Goal: Task Accomplishment & Management: Complete application form

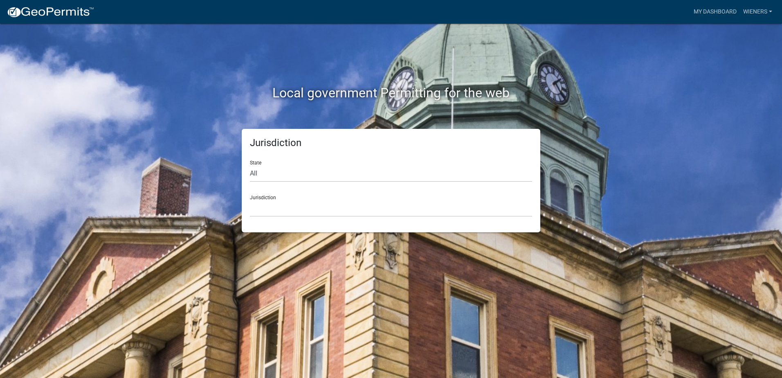
click at [334, 199] on div "Jurisdiction [GEOGRAPHIC_DATA], [US_STATE] [GEOGRAPHIC_DATA], [US_STATE][PERSON…" at bounding box center [391, 203] width 282 height 28
click at [344, 166] on select "All [US_STATE] [US_STATE] [US_STATE] [US_STATE] [US_STATE] [US_STATE] [US_STATE…" at bounding box center [391, 173] width 282 height 17
select select "[US_STATE]"
click at [250, 165] on select "All [US_STATE] [US_STATE] [US_STATE] [US_STATE] [US_STATE] [US_STATE] [US_STATE…" at bounding box center [391, 173] width 282 height 17
click at [347, 210] on select "[GEOGRAPHIC_DATA], [US_STATE] [GEOGRAPHIC_DATA], [US_STATE] [GEOGRAPHIC_DATA], …" at bounding box center [391, 208] width 282 height 17
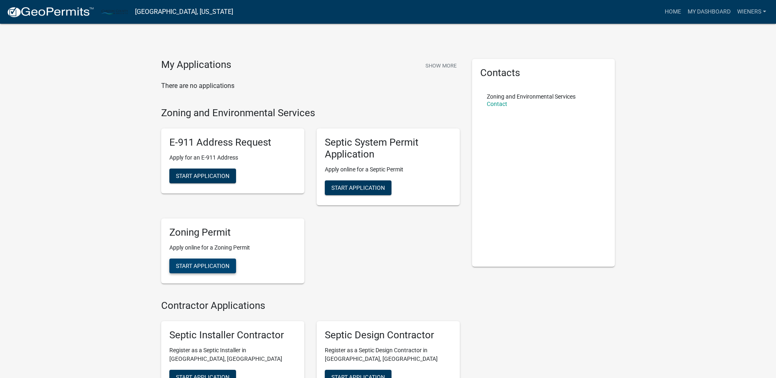
click at [190, 269] on span "Start Application" at bounding box center [203, 265] width 54 height 7
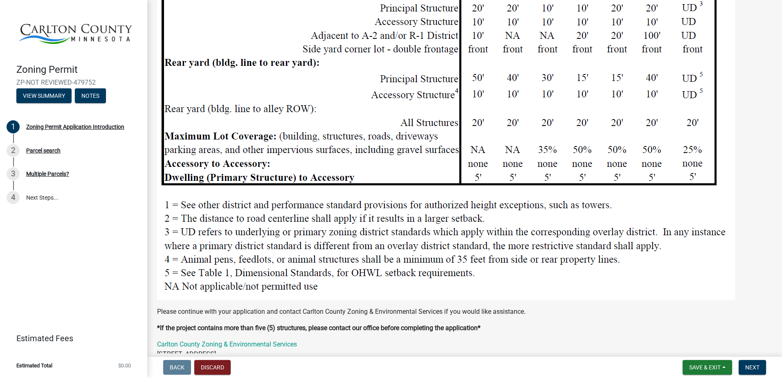
scroll to position [900, 0]
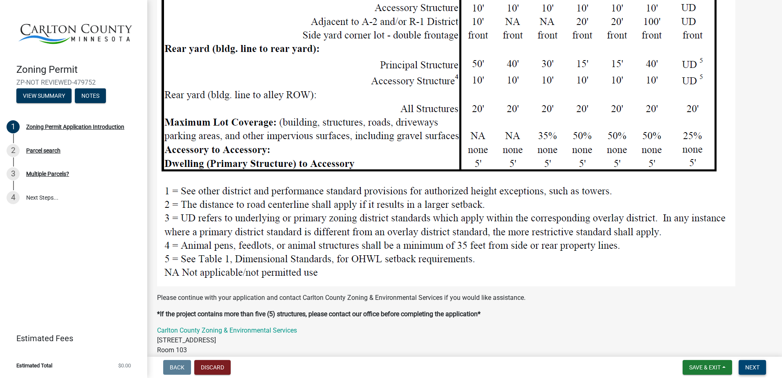
click at [751, 362] on button "Next" at bounding box center [752, 367] width 27 height 15
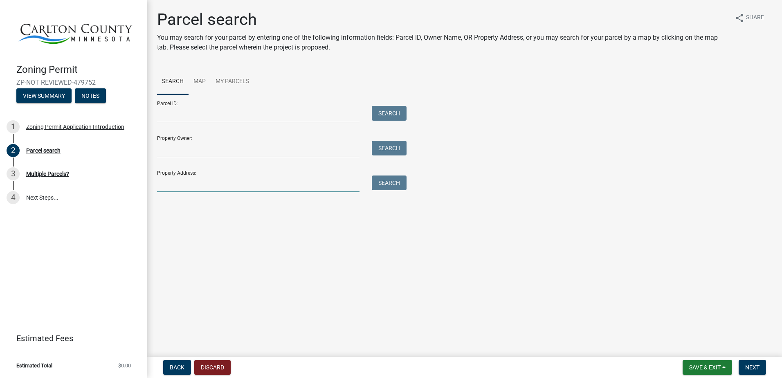
click at [211, 180] on input "Property Address:" at bounding box center [258, 183] width 202 height 17
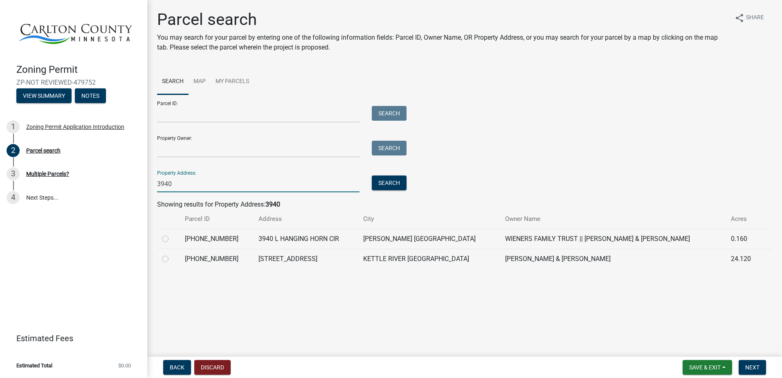
type input "3940"
click at [169, 241] on div at bounding box center [168, 239] width 13 height 10
click at [172, 234] on label at bounding box center [172, 234] width 0 height 0
click at [172, 238] on input "radio" at bounding box center [174, 236] width 5 height 5
radio input "true"
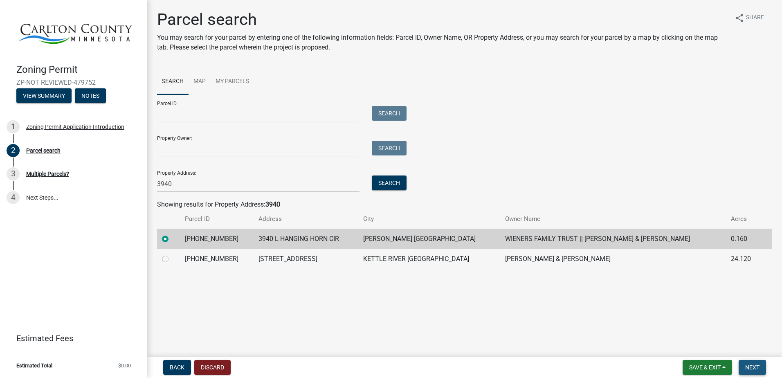
drag, startPoint x: 756, startPoint y: 366, endPoint x: 745, endPoint y: 368, distance: 11.7
click at [755, 366] on span "Next" at bounding box center [752, 367] width 14 height 7
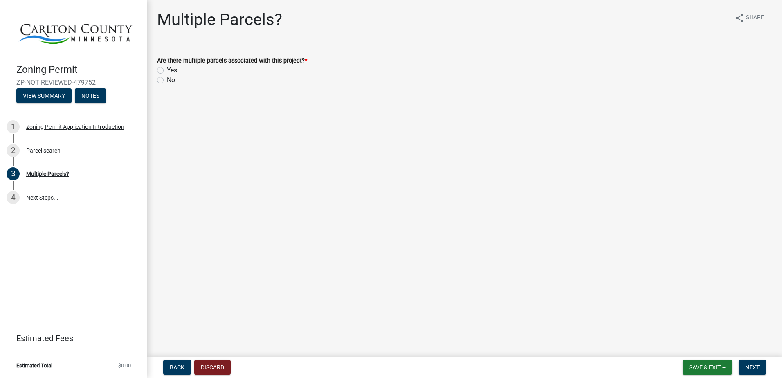
click at [167, 70] on label "Yes" at bounding box center [172, 70] width 10 height 10
click at [167, 70] on input "Yes" at bounding box center [169, 67] width 5 height 5
radio input "true"
click at [743, 363] on button "Next" at bounding box center [752, 367] width 27 height 15
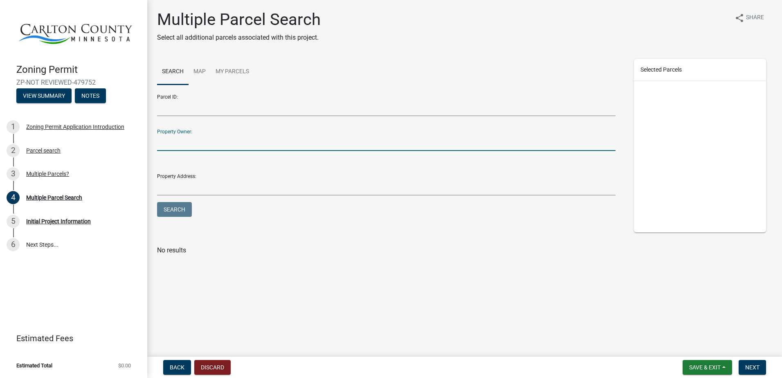
click at [216, 147] on input "Property Owner:" at bounding box center [386, 142] width 458 height 17
paste input "[PHONE_NUMBER]"
type input "[PHONE_NUMBER]"
click at [190, 204] on button "Search" at bounding box center [174, 209] width 35 height 15
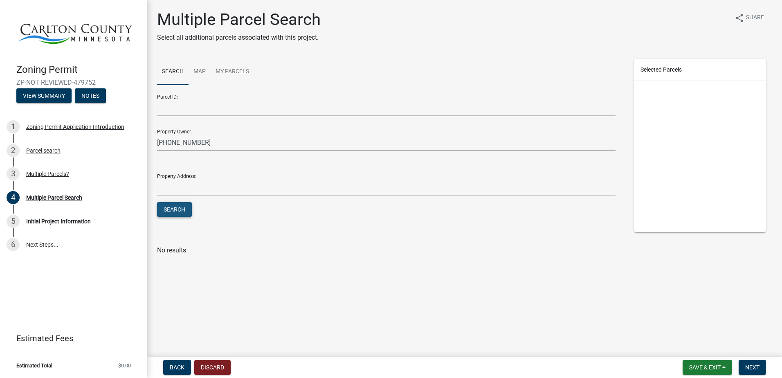
click at [183, 209] on button "Search" at bounding box center [174, 209] width 35 height 15
click at [254, 140] on input "[PHONE_NUMBER]" at bounding box center [386, 142] width 458 height 17
drag, startPoint x: 238, startPoint y: 142, endPoint x: 104, endPoint y: 119, distance: 136.6
click at [104, 119] on div "Zoning Permit ZP-NOT REVIEWED-479752 View Summary Notes 1 Zoning Permit Applica…" at bounding box center [391, 189] width 782 height 378
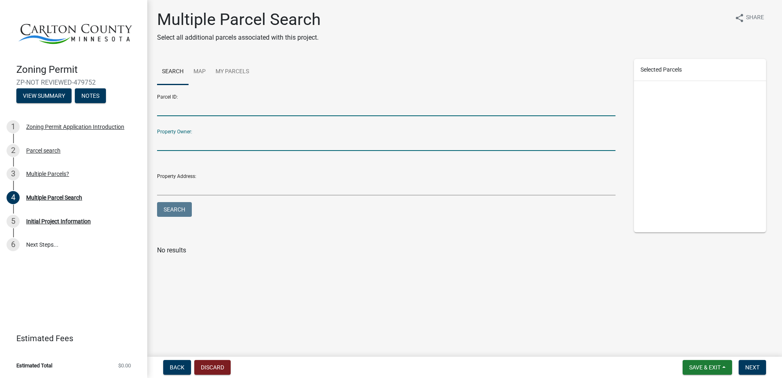
click at [183, 108] on input "Parcel ID:" at bounding box center [386, 107] width 458 height 17
paste input "[PHONE_NUMBER]"
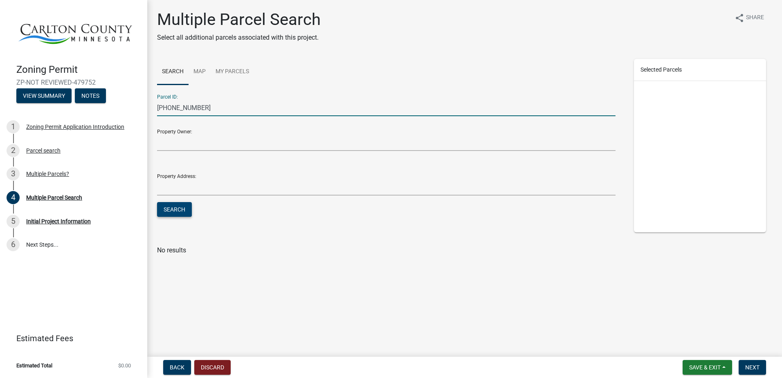
type input "[PHONE_NUMBER]"
click at [176, 211] on button "Search" at bounding box center [174, 209] width 35 height 15
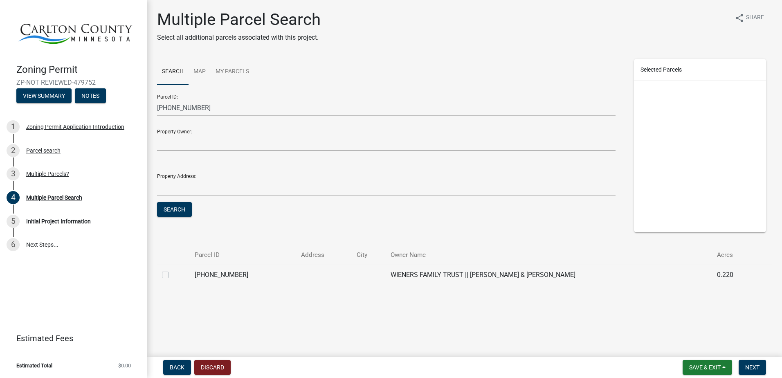
click at [172, 270] on label at bounding box center [172, 270] width 0 height 0
click at [172, 274] on input "checkbox" at bounding box center [174, 272] width 5 height 5
checkbox input "true"
click at [752, 368] on span "Next" at bounding box center [752, 367] width 14 height 7
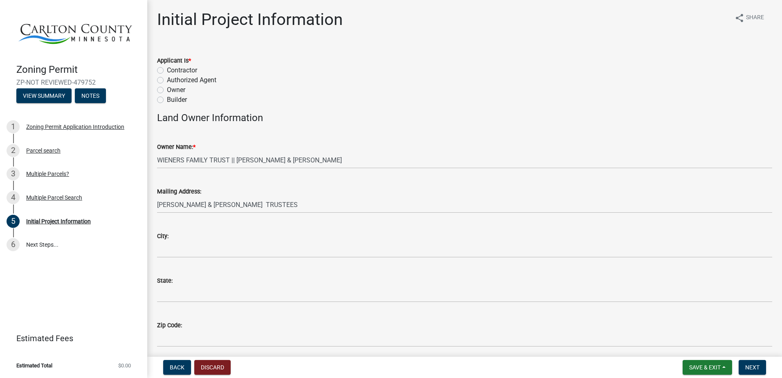
click at [167, 93] on label "Owner" at bounding box center [176, 90] width 18 height 10
click at [167, 90] on input "Owner" at bounding box center [169, 87] width 5 height 5
radio input "true"
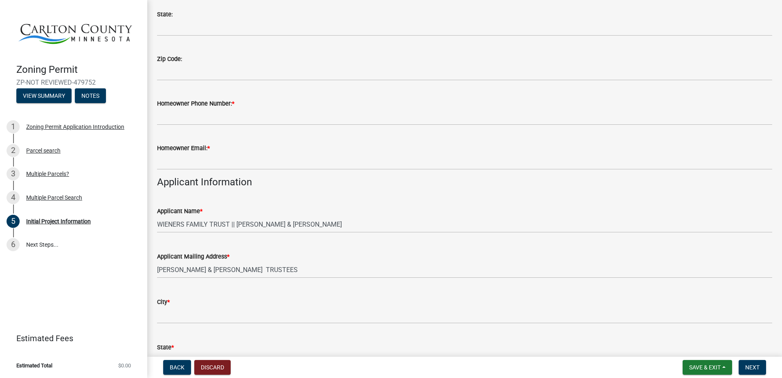
scroll to position [286, 0]
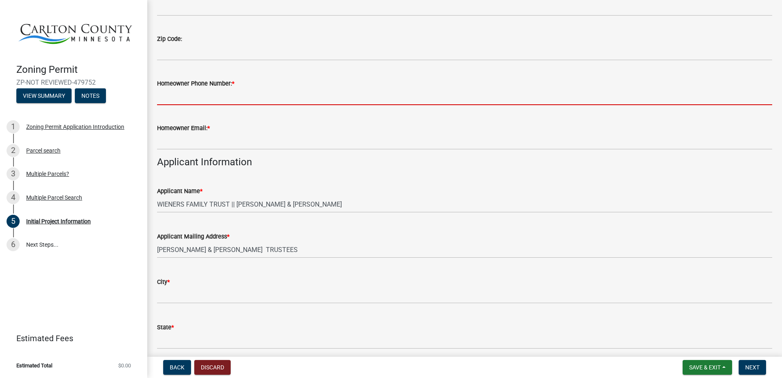
click at [190, 98] on input "Homeowner Phone Number: *" at bounding box center [464, 96] width 615 height 17
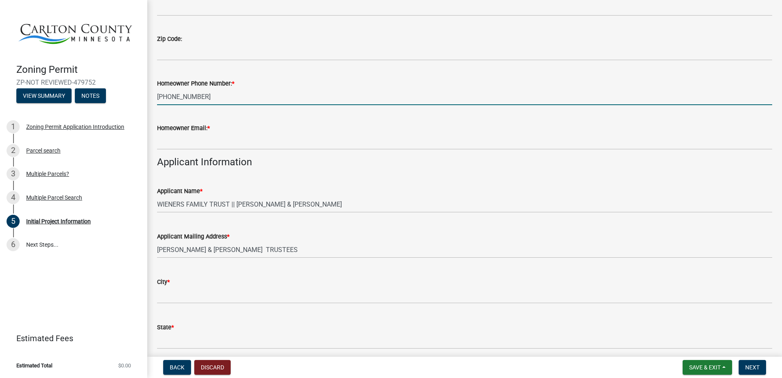
type input "[PHONE_NUMBER]"
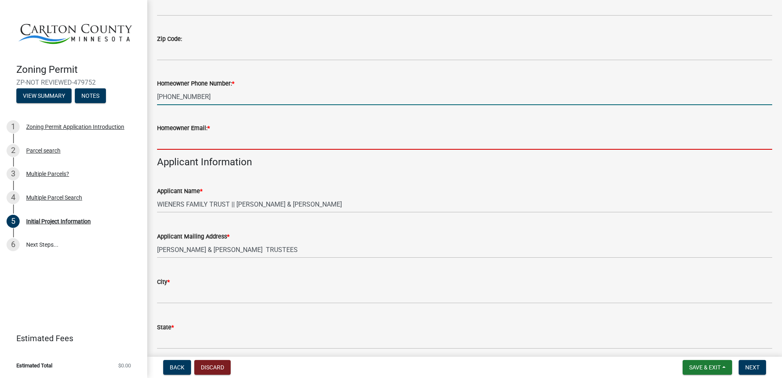
click at [177, 139] on input "Homeowner Email: *" at bounding box center [464, 141] width 615 height 17
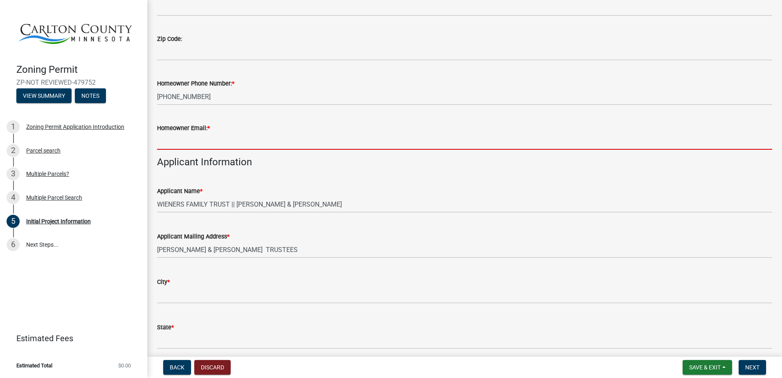
click at [177, 140] on input "Homeowner Email: *" at bounding box center [464, 141] width 615 height 17
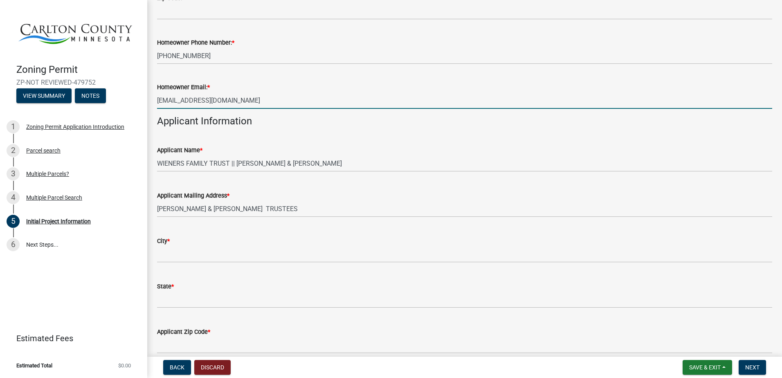
scroll to position [409, 0]
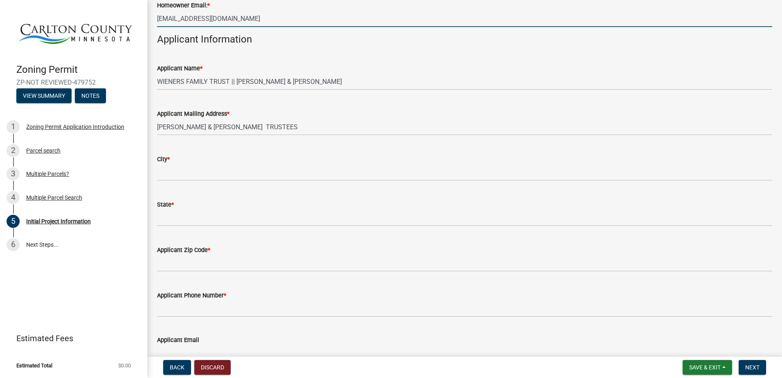
type input "[EMAIL_ADDRESS][DOMAIN_NAME]"
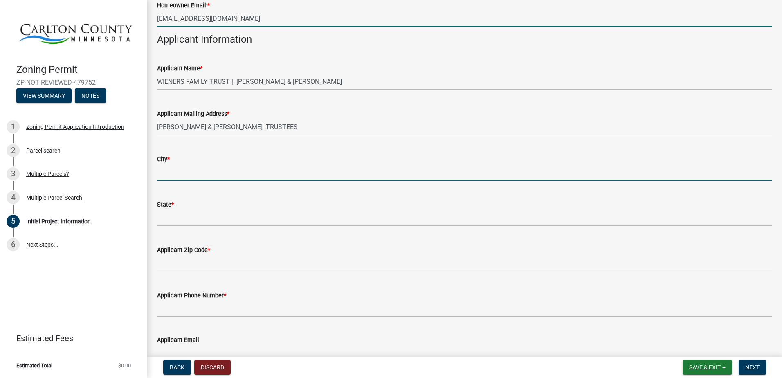
click at [197, 173] on input "City *" at bounding box center [464, 172] width 615 height 17
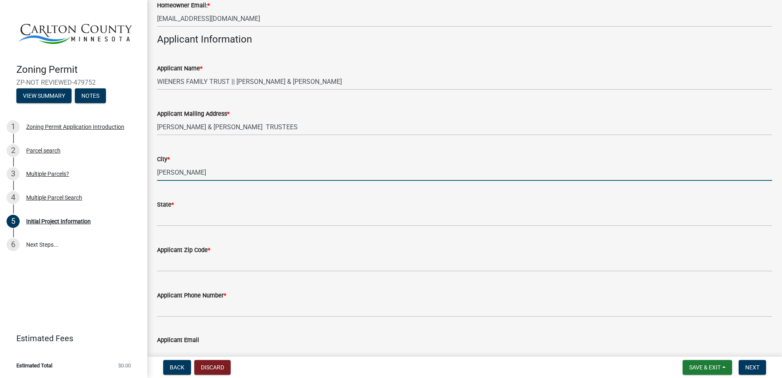
type input "[PERSON_NAME]"
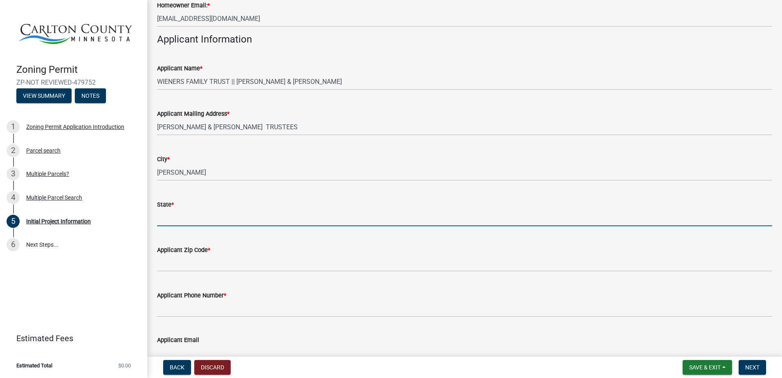
click at [243, 218] on input "State *" at bounding box center [464, 217] width 615 height 17
type input "mn"
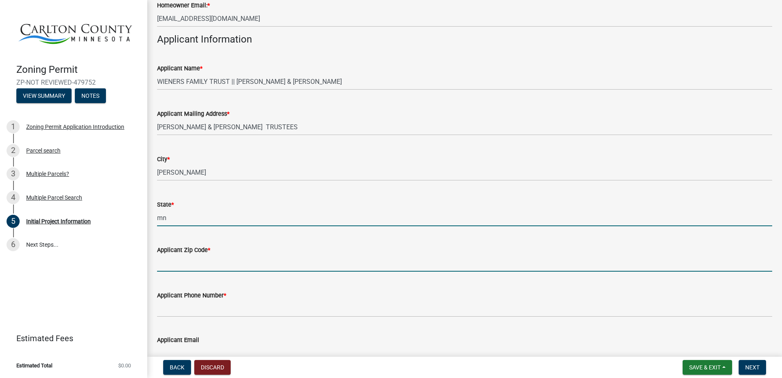
click at [352, 256] on input "Applicant Zip Code *" at bounding box center [464, 263] width 615 height 17
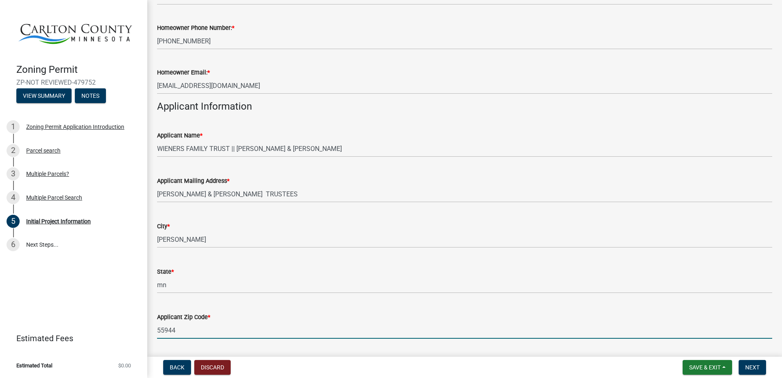
scroll to position [327, 0]
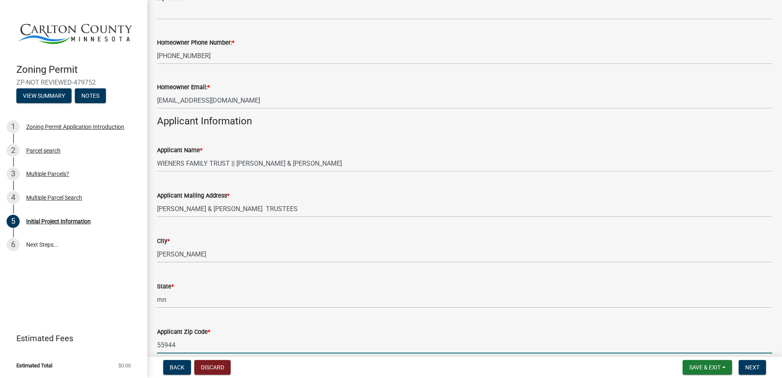
type input "55944"
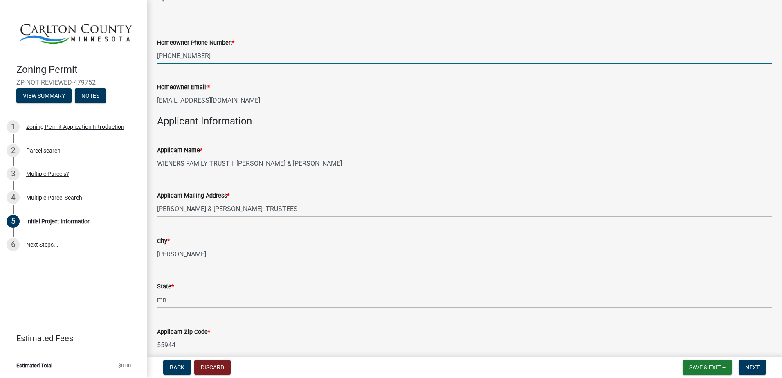
drag, startPoint x: 209, startPoint y: 59, endPoint x: 147, endPoint y: 57, distance: 62.2
click at [147, 57] on div "Zoning Permit ZP-NOT REVIEWED-479752 View Summary Notes 1 Zoning Permit Applica…" at bounding box center [391, 189] width 782 height 378
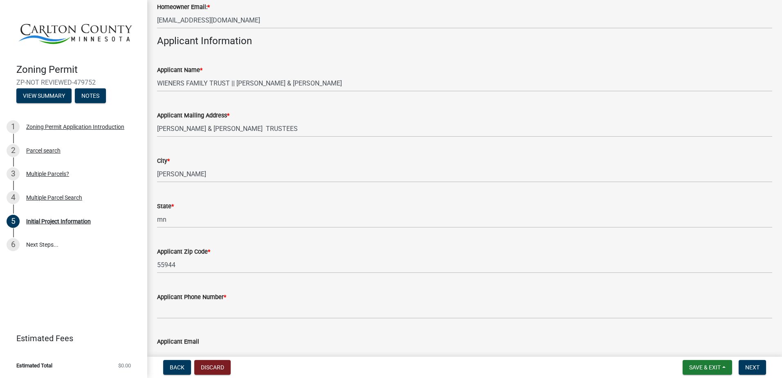
scroll to position [409, 0]
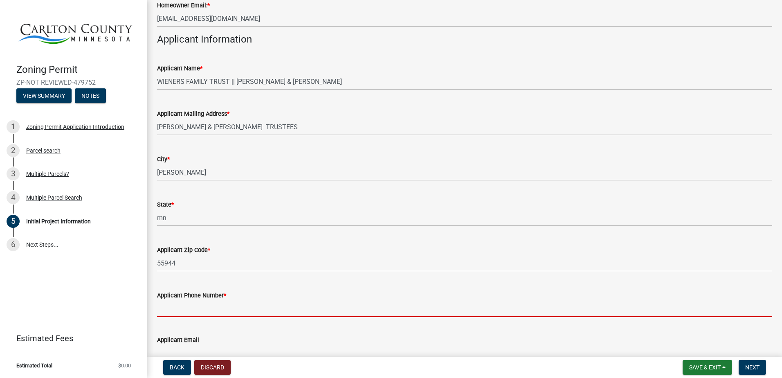
click at [169, 308] on input "Applicant Phone Number *" at bounding box center [464, 308] width 615 height 17
paste input "[PHONE_NUMBER]"
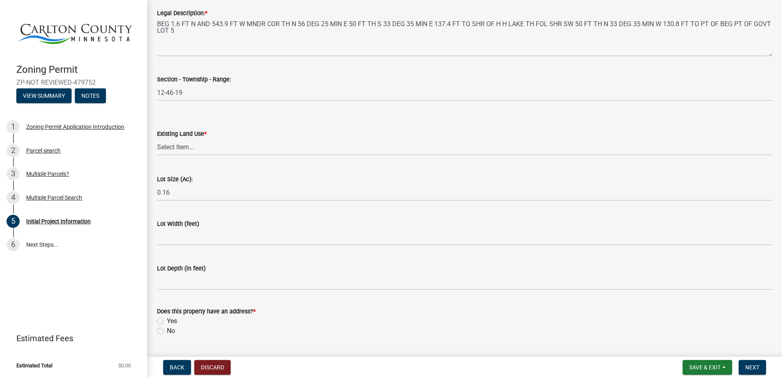
scroll to position [1022, 0]
type input "[PHONE_NUMBER]"
click at [185, 150] on select "Select Item... Residential Commercial Recreational/hunting Agricultural" at bounding box center [464, 146] width 615 height 17
click at [157, 138] on select "Select Item... Residential Commercial Recreational/hunting Agricultural" at bounding box center [464, 146] width 615 height 17
select select "987bd984-5dc8-4afc-b698-6bfa0e862c67"
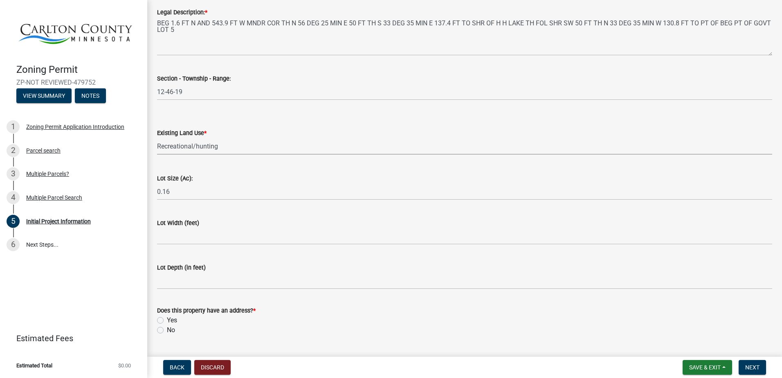
scroll to position [1043, 0]
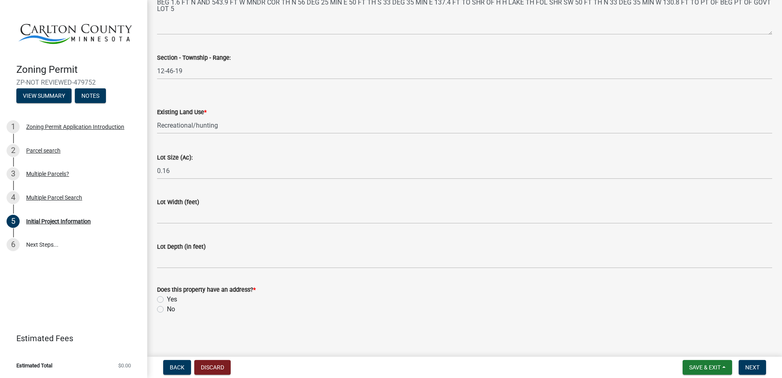
click at [163, 297] on div "Yes" at bounding box center [464, 299] width 615 height 10
click at [167, 299] on label "Yes" at bounding box center [172, 299] width 10 height 10
click at [167, 299] on input "Yes" at bounding box center [169, 296] width 5 height 5
radio input "true"
click at [746, 365] on span "Next" at bounding box center [752, 367] width 14 height 7
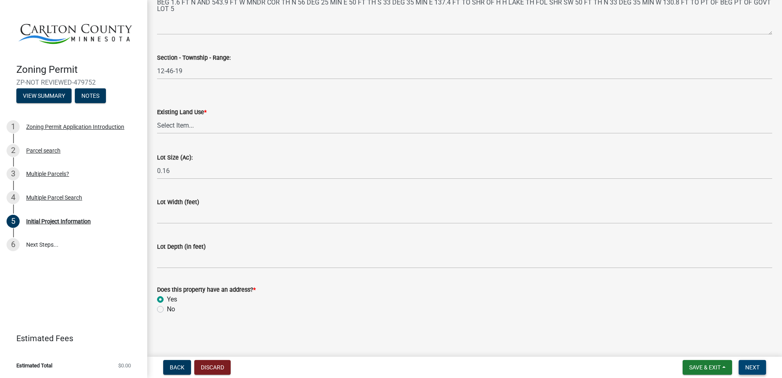
scroll to position [0, 0]
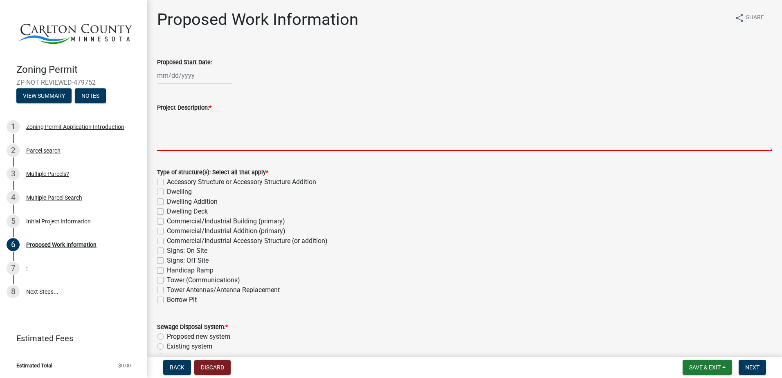
click at [182, 115] on textarea "Project Description: *" at bounding box center [464, 131] width 615 height 38
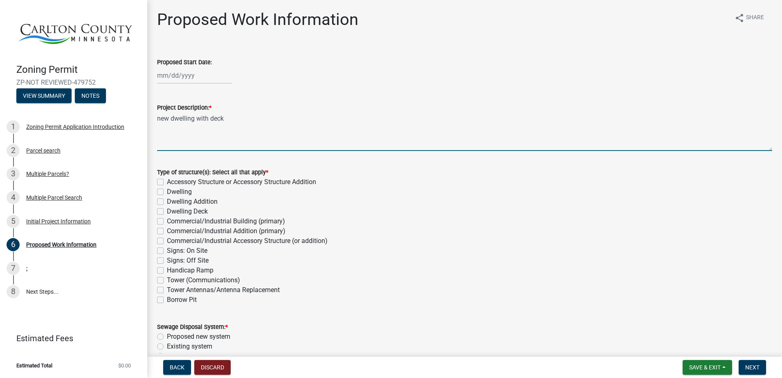
type textarea "new dwelling with deck"
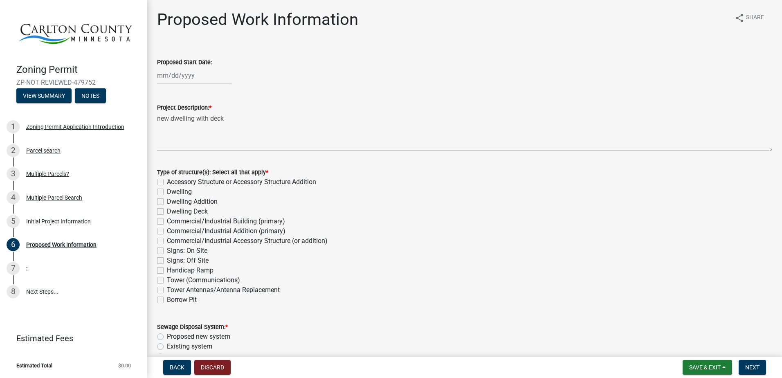
click at [167, 192] on label "Dwelling" at bounding box center [179, 192] width 25 height 10
click at [167, 192] on input "Dwelling" at bounding box center [169, 189] width 5 height 5
checkbox input "true"
checkbox input "false"
checkbox input "true"
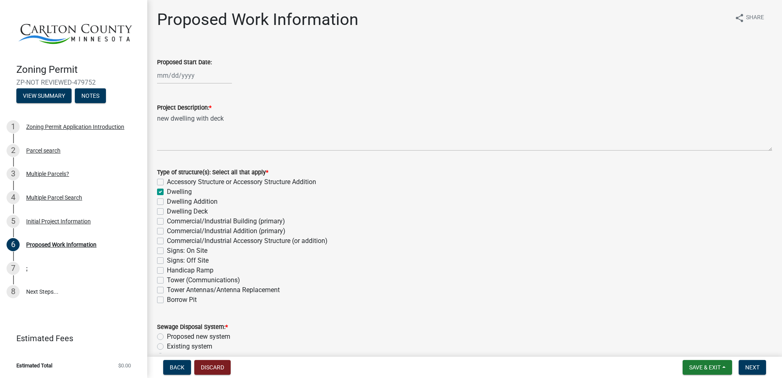
checkbox input "false"
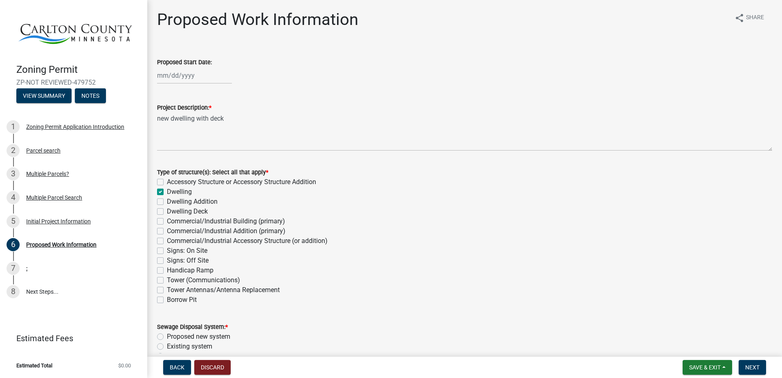
checkbox input "false"
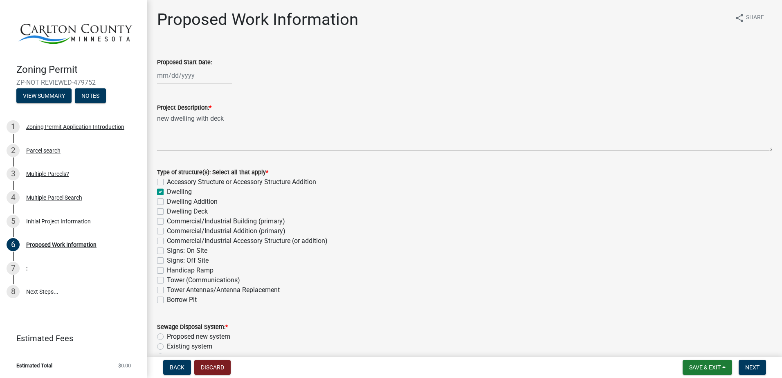
checkbox input "false"
click at [161, 208] on div "Dwelling Deck" at bounding box center [464, 212] width 615 height 10
click at [167, 211] on label "Dwelling Deck" at bounding box center [187, 212] width 41 height 10
click at [167, 211] on input "Dwelling Deck" at bounding box center [169, 209] width 5 height 5
checkbox input "true"
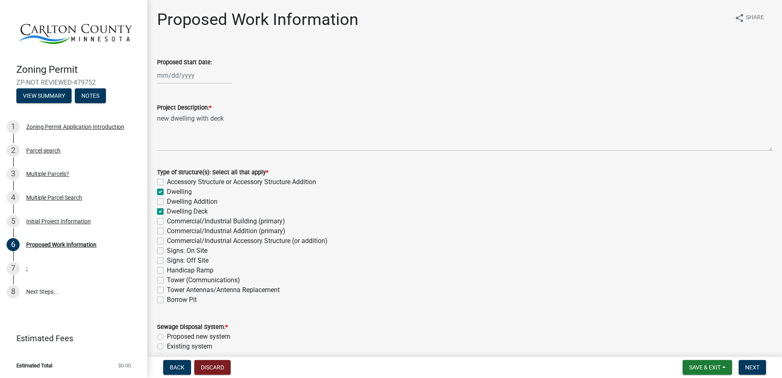
checkbox input "false"
checkbox input "true"
checkbox input "false"
checkbox input "true"
checkbox input "false"
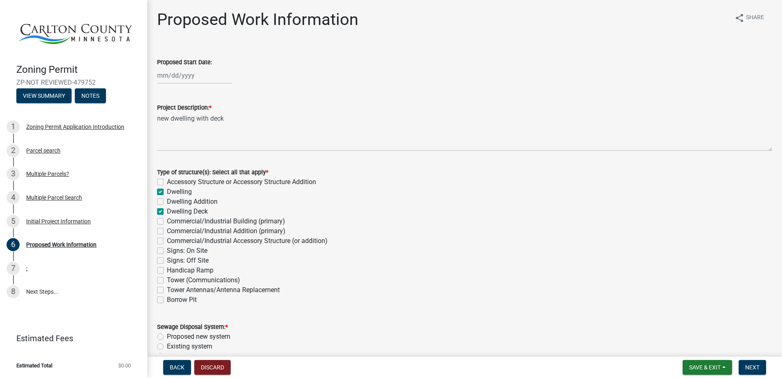
checkbox input "false"
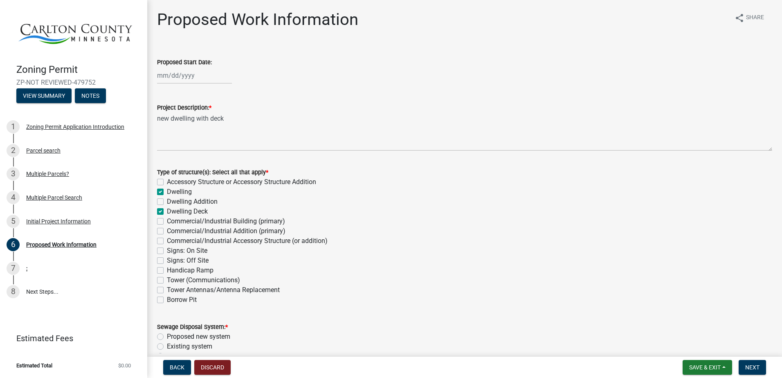
checkbox input "false"
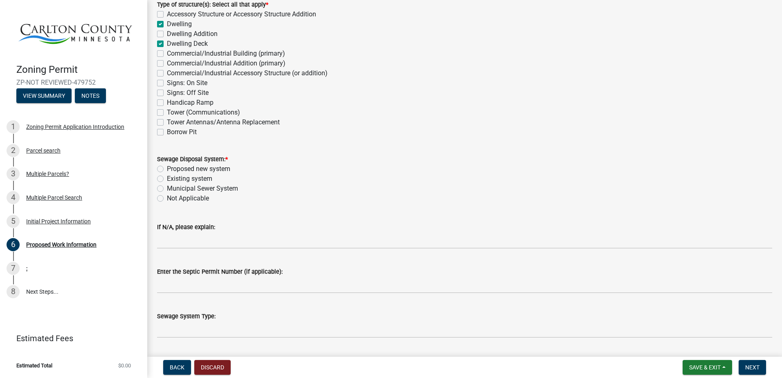
scroll to position [204, 0]
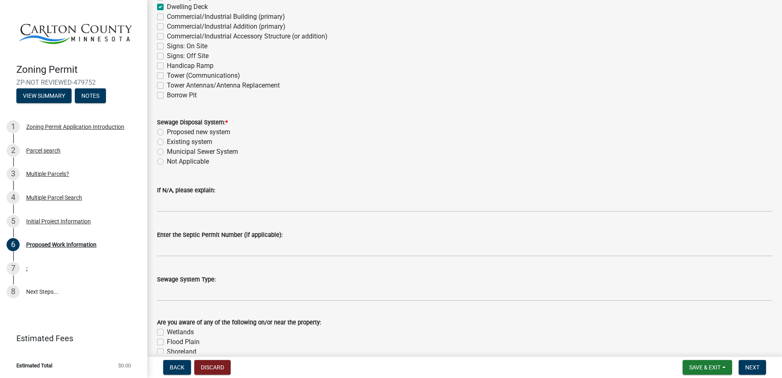
click at [167, 142] on label "Existing system" at bounding box center [189, 142] width 45 height 10
click at [167, 142] on input "Existing system" at bounding box center [169, 139] width 5 height 5
radio input "true"
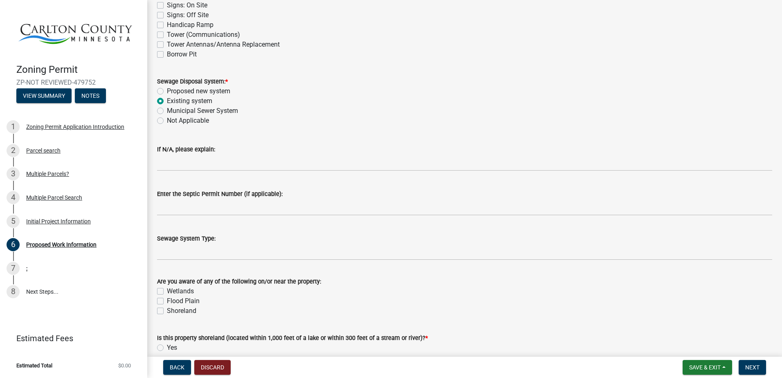
scroll to position [327, 0]
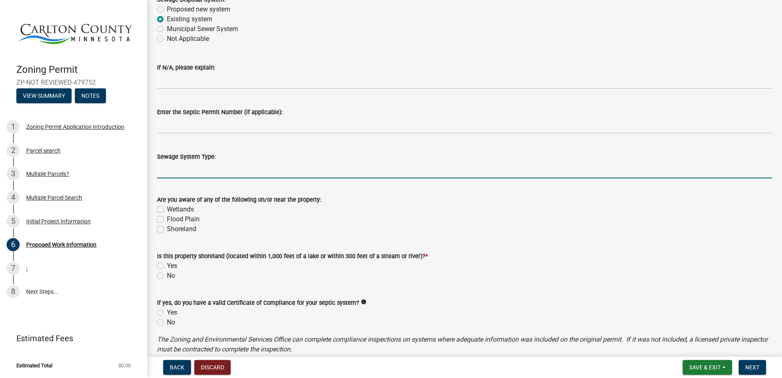
click at [229, 162] on input "Sewage System Type:" at bounding box center [464, 170] width 615 height 17
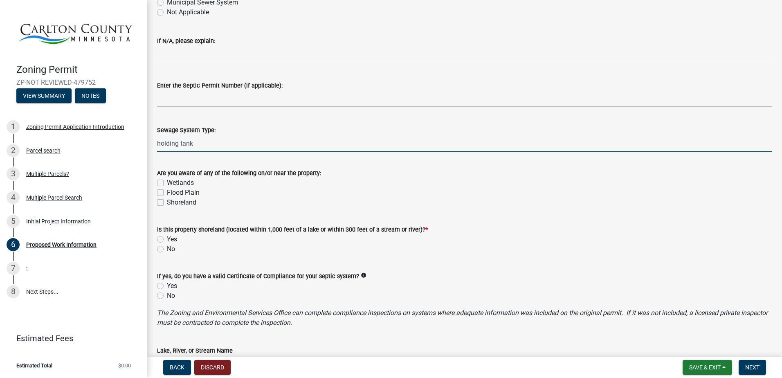
scroll to position [368, 0]
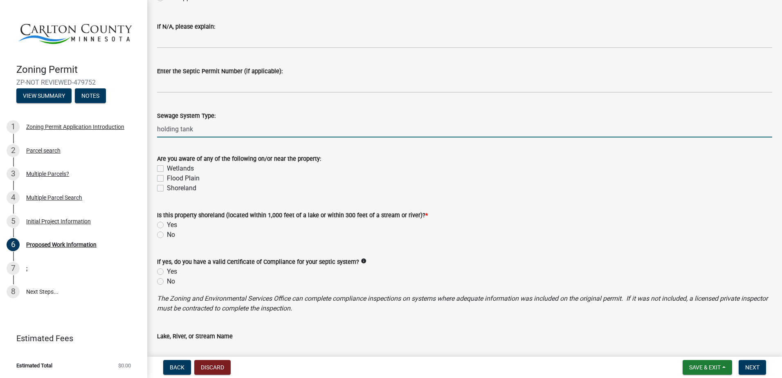
type input "holding tank"
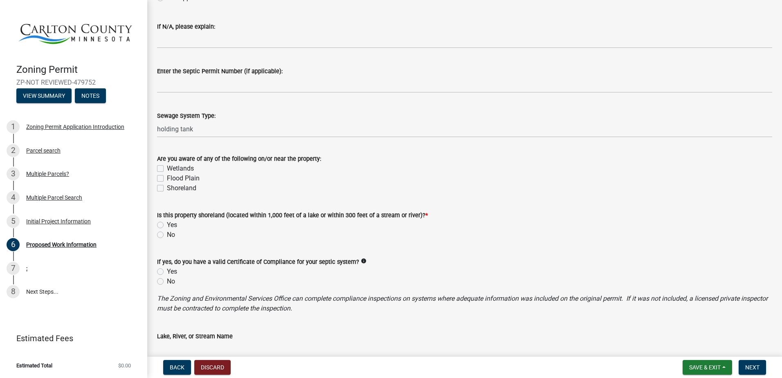
click at [158, 184] on div "Shoreland" at bounding box center [464, 188] width 615 height 10
click at [167, 187] on label "Shoreland" at bounding box center [181, 188] width 29 height 10
click at [167, 187] on input "Shoreland" at bounding box center [169, 185] width 5 height 5
checkbox input "true"
checkbox input "false"
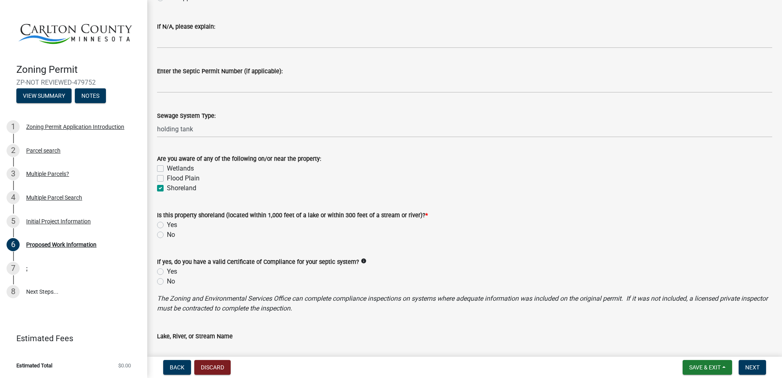
checkbox input "false"
checkbox input "true"
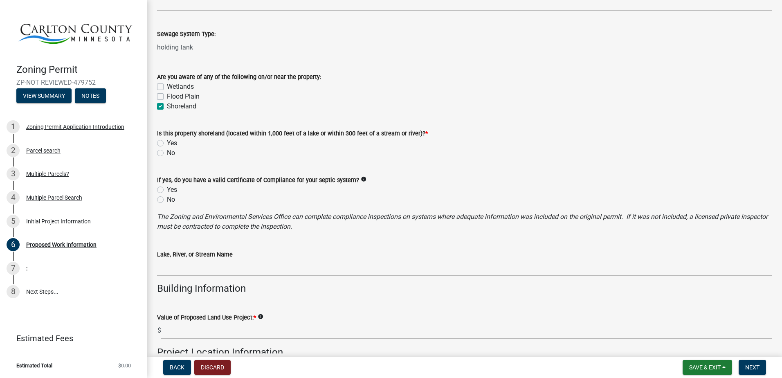
click at [167, 142] on label "Yes" at bounding box center [172, 143] width 10 height 10
click at [167, 142] on input "Yes" at bounding box center [169, 140] width 5 height 5
radio input "true"
click at [167, 191] on label "Yes" at bounding box center [172, 190] width 10 height 10
click at [167, 190] on input "Yes" at bounding box center [169, 187] width 5 height 5
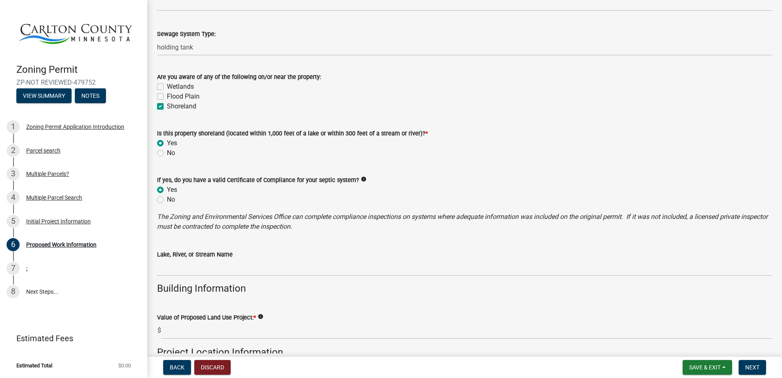
radio input "true"
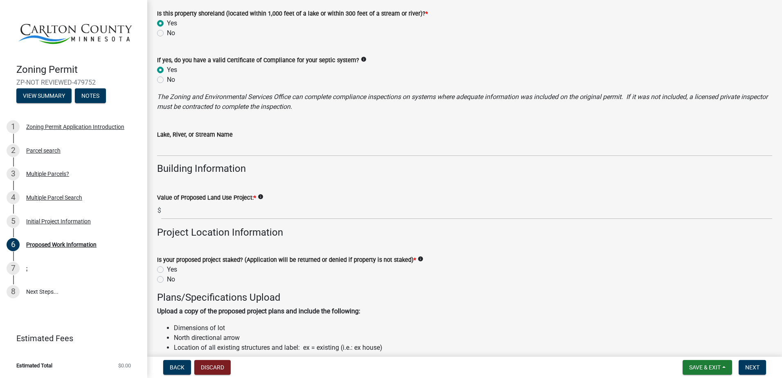
scroll to position [613, 0]
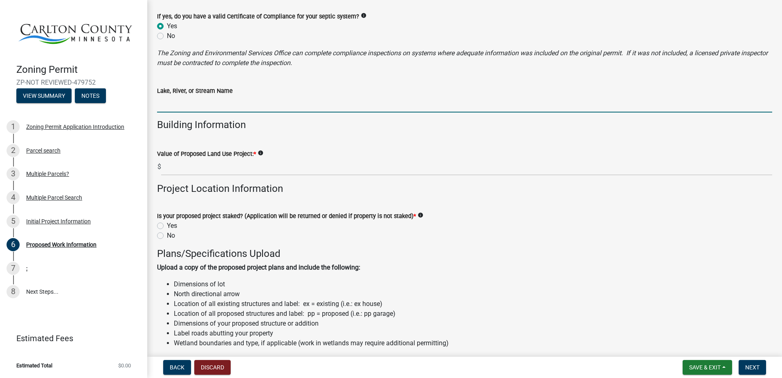
click at [205, 106] on input "Lake, River, or Stream Name" at bounding box center [464, 104] width 615 height 17
type input "Little Hanging Horn"
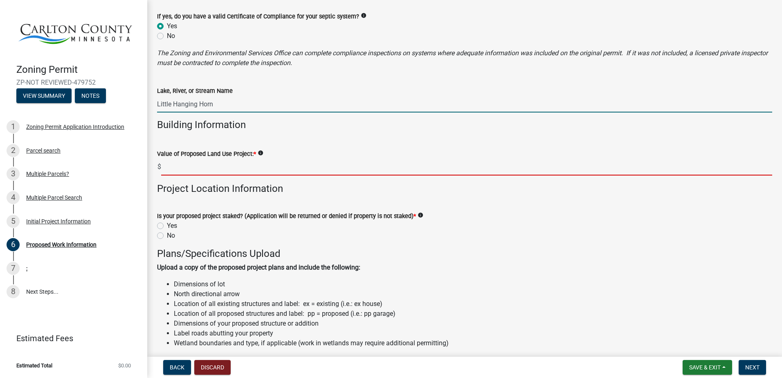
click at [179, 165] on input "text" at bounding box center [466, 167] width 611 height 17
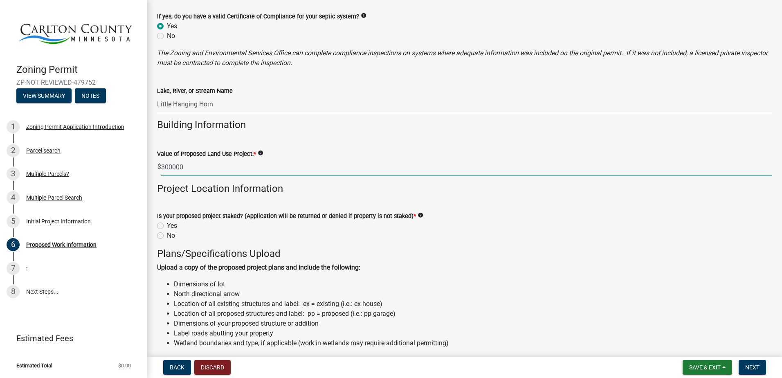
type input "300000"
drag, startPoint x: 162, startPoint y: 227, endPoint x: 177, endPoint y: 230, distance: 16.2
click at [167, 228] on label "Yes" at bounding box center [172, 226] width 10 height 10
click at [167, 226] on input "Yes" at bounding box center [169, 223] width 5 height 5
radio input "true"
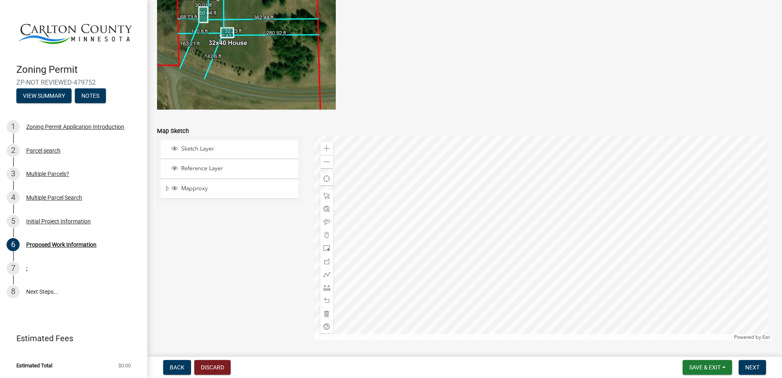
scroll to position [1599, 0]
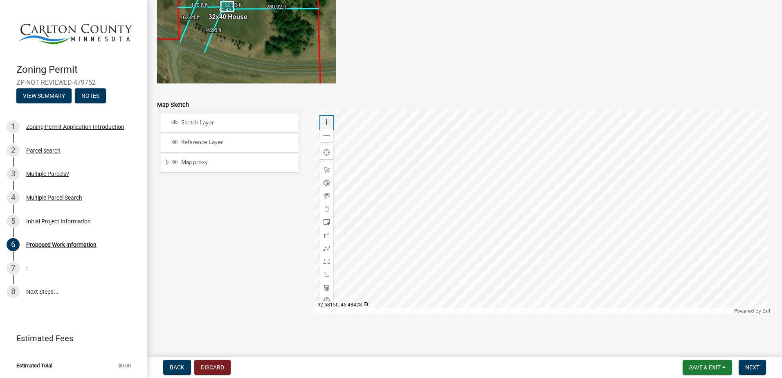
click at [326, 124] on span at bounding box center [326, 122] width 7 height 7
click at [584, 211] on div at bounding box center [543, 212] width 458 height 204
click at [327, 260] on span at bounding box center [326, 261] width 7 height 7
click at [566, 296] on div at bounding box center [543, 212] width 458 height 204
click at [603, 252] on div at bounding box center [543, 212] width 458 height 204
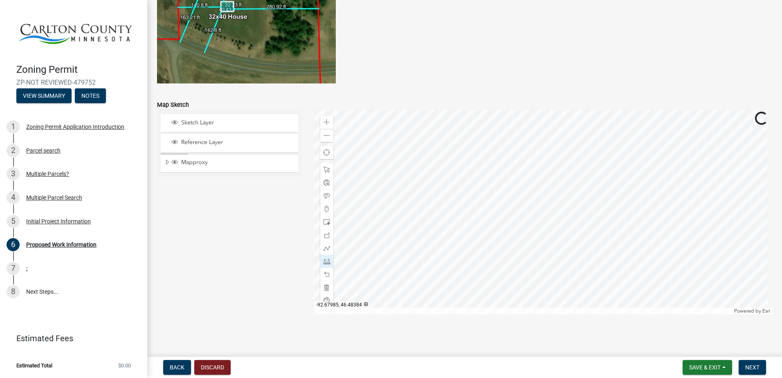
click at [598, 252] on div at bounding box center [543, 212] width 458 height 204
click at [575, 199] on div at bounding box center [543, 212] width 458 height 204
click at [323, 221] on span at bounding box center [326, 222] width 7 height 7
click at [600, 191] on div at bounding box center [543, 212] width 458 height 204
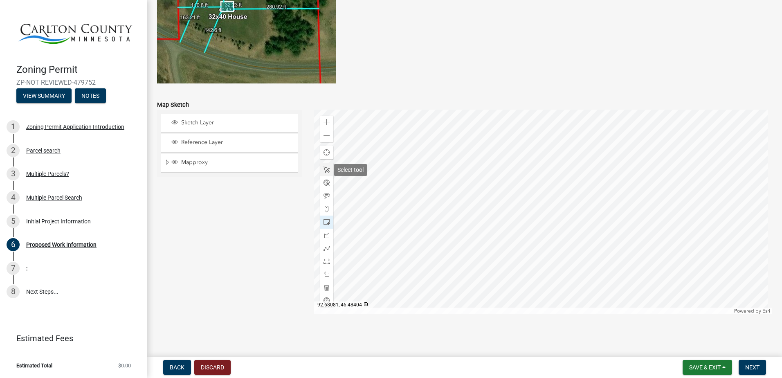
click at [323, 171] on span at bounding box center [326, 169] width 7 height 7
click at [579, 177] on div at bounding box center [543, 212] width 458 height 204
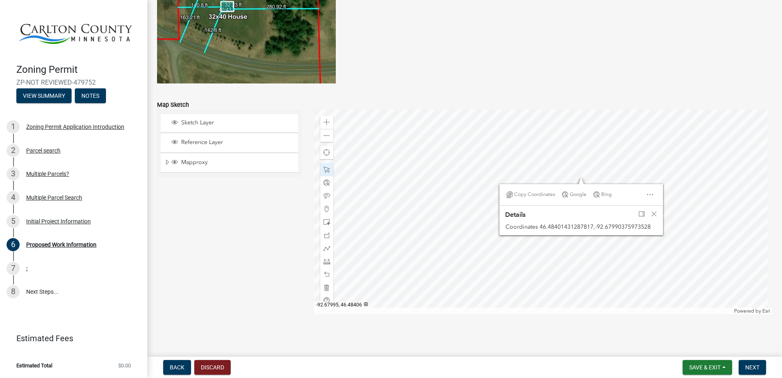
click at [570, 159] on div at bounding box center [543, 212] width 458 height 204
click at [653, 214] on span "Close" at bounding box center [654, 214] width 7 height 7
click at [587, 154] on div at bounding box center [543, 212] width 458 height 204
click at [571, 171] on div at bounding box center [543, 212] width 458 height 204
click at [326, 262] on span at bounding box center [326, 261] width 7 height 7
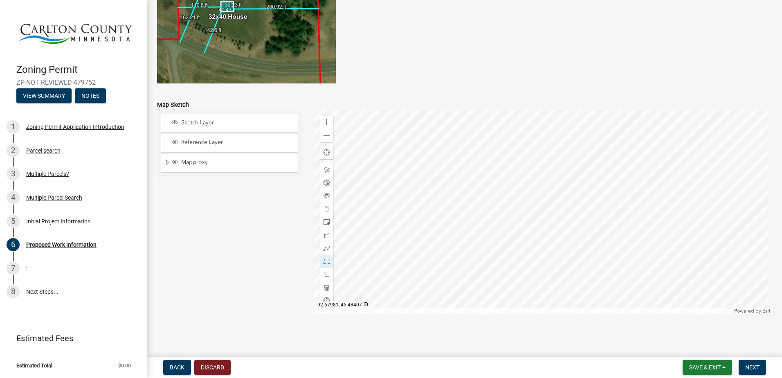
click at [609, 157] on div at bounding box center [543, 212] width 458 height 204
click at [595, 162] on div at bounding box center [543, 212] width 458 height 204
click at [551, 181] on div at bounding box center [543, 212] width 458 height 204
click at [489, 206] on div at bounding box center [543, 212] width 458 height 204
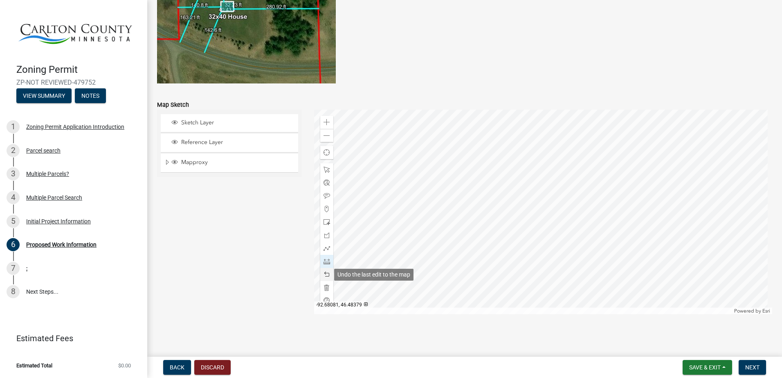
click at [325, 272] on span at bounding box center [326, 274] width 7 height 7
click at [323, 169] on span at bounding box center [326, 169] width 7 height 7
click at [563, 165] on div at bounding box center [543, 212] width 458 height 204
click at [568, 175] on div at bounding box center [543, 212] width 458 height 204
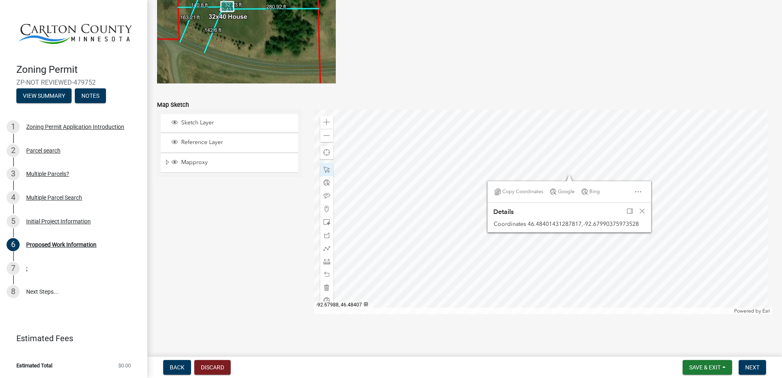
click at [589, 155] on div at bounding box center [543, 212] width 458 height 204
click at [642, 211] on span "Close" at bounding box center [642, 211] width 7 height 7
click at [577, 174] on div at bounding box center [543, 212] width 458 height 204
click at [575, 168] on div at bounding box center [543, 212] width 458 height 204
click at [323, 222] on span at bounding box center [326, 222] width 7 height 7
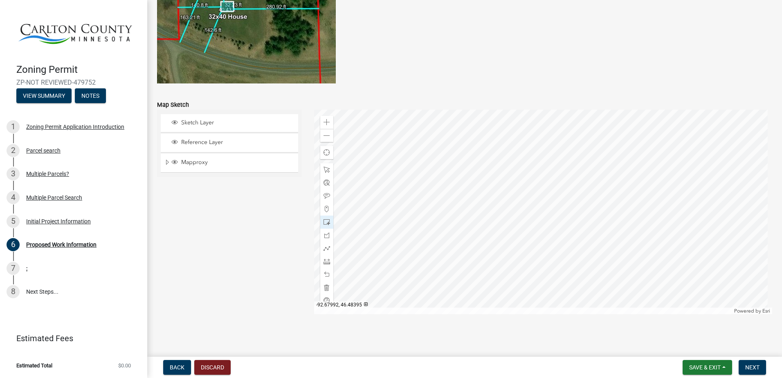
click at [577, 205] on div at bounding box center [543, 212] width 458 height 204
click at [324, 166] on span at bounding box center [326, 169] width 7 height 7
click at [559, 202] on div at bounding box center [543, 212] width 458 height 204
click at [562, 204] on div at bounding box center [543, 212] width 458 height 204
click at [635, 160] on span "Close" at bounding box center [636, 160] width 7 height 7
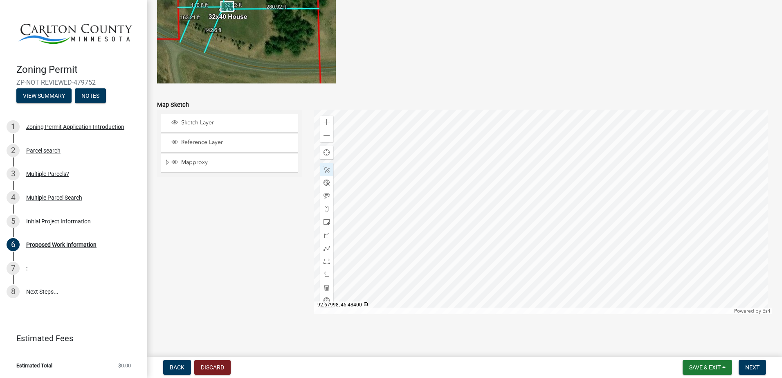
click at [560, 186] on div at bounding box center [543, 212] width 458 height 204
click at [583, 191] on div at bounding box center [543, 212] width 458 height 204
click at [608, 209] on div at bounding box center [543, 212] width 458 height 204
click at [275, 266] on div "Sketch Layer Reference Layer Mapproxy Roads Streams and Rivers Subdivisions Lak…" at bounding box center [229, 212] width 157 height 204
click at [752, 370] on span "Next" at bounding box center [752, 367] width 14 height 7
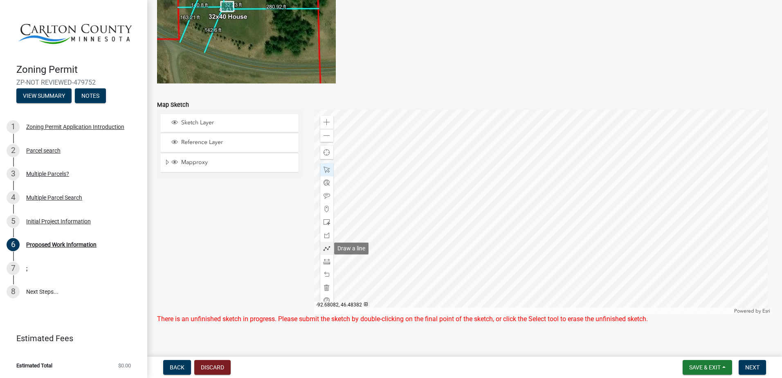
click at [325, 251] on span at bounding box center [326, 248] width 7 height 7
click at [477, 226] on div at bounding box center [543, 212] width 458 height 204
click at [505, 237] on div at bounding box center [543, 212] width 458 height 204
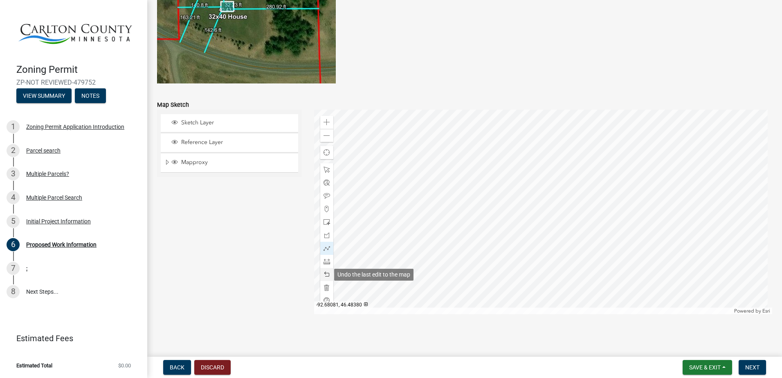
click at [325, 273] on span at bounding box center [326, 274] width 7 height 7
click at [328, 168] on span at bounding box center [326, 169] width 7 height 7
click at [752, 363] on button "Next" at bounding box center [752, 367] width 27 height 15
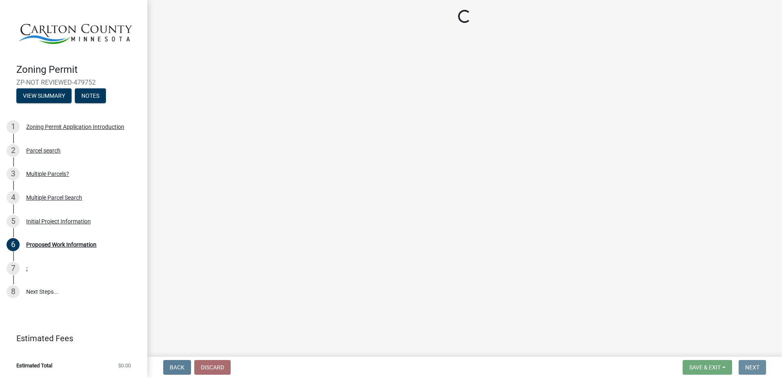
scroll to position [0, 0]
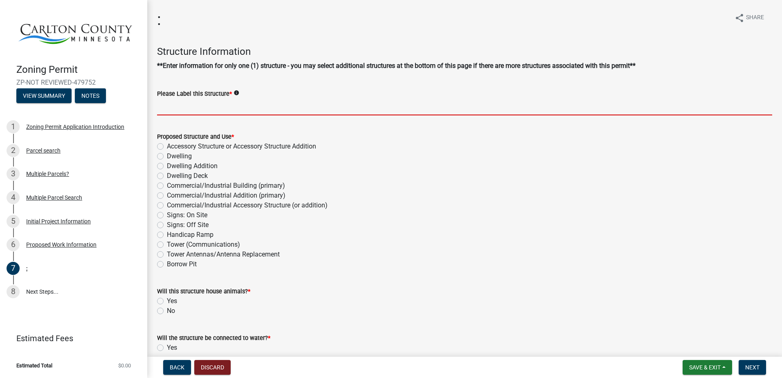
click at [230, 105] on input "Please Label this Structure *" at bounding box center [464, 107] width 615 height 17
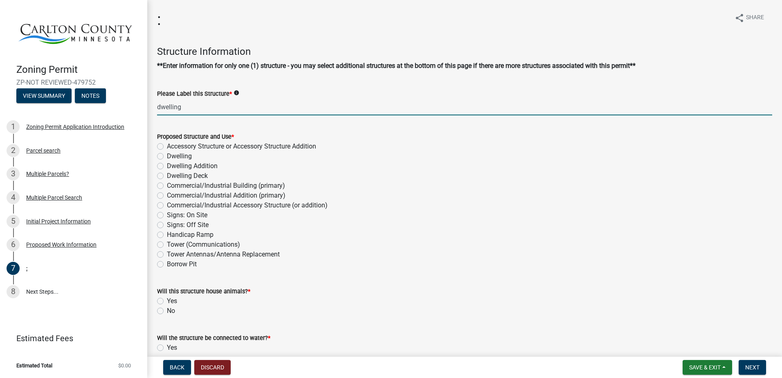
type input "dwelling"
click at [167, 158] on label "Dwelling" at bounding box center [179, 156] width 25 height 10
click at [167, 157] on input "Dwelling" at bounding box center [169, 153] width 5 height 5
radio input "true"
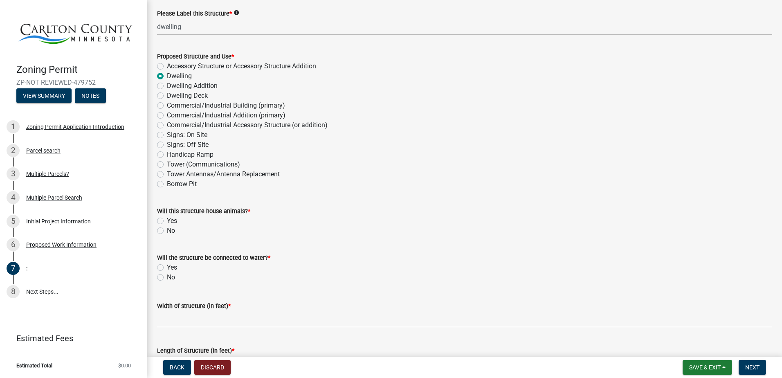
scroll to position [82, 0]
click at [167, 229] on label "No" at bounding box center [171, 229] width 8 height 10
click at [167, 229] on input "No" at bounding box center [169, 226] width 5 height 5
radio input "true"
drag, startPoint x: 159, startPoint y: 266, endPoint x: 167, endPoint y: 268, distance: 7.5
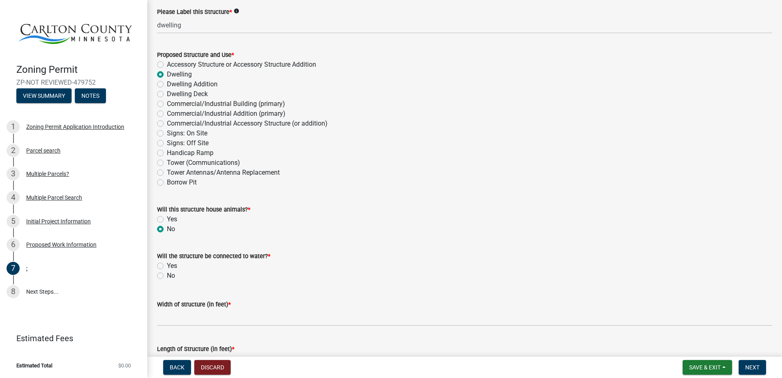
click at [167, 266] on label "Yes" at bounding box center [172, 266] width 10 height 10
click at [167, 266] on input "Yes" at bounding box center [169, 263] width 5 height 5
radio input "true"
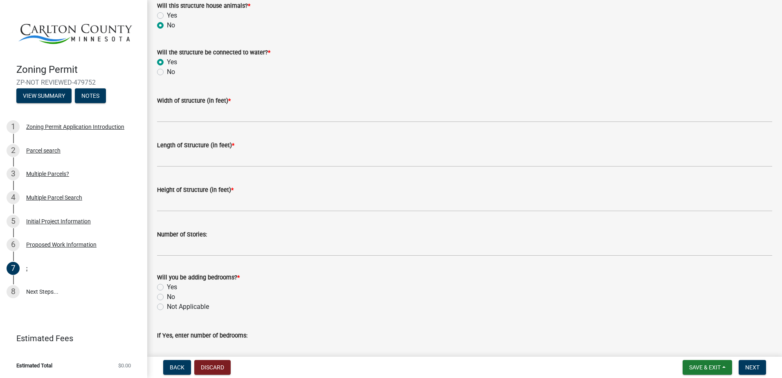
scroll to position [286, 0]
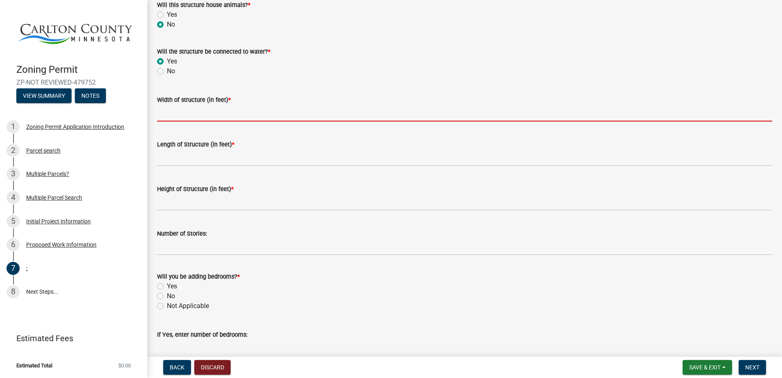
click at [185, 121] on input "Width of structure (in feet) *" at bounding box center [464, 113] width 615 height 17
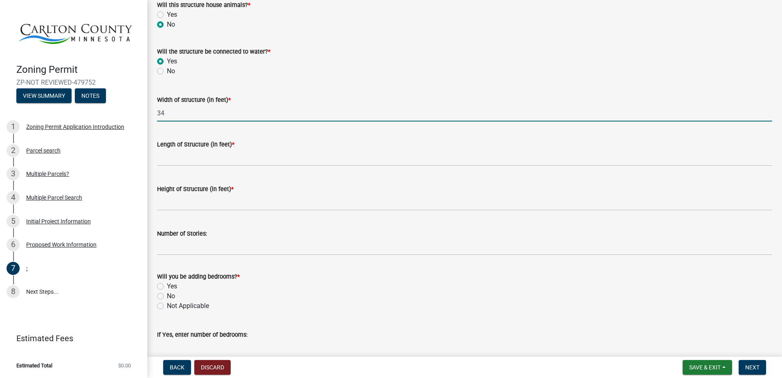
type input "34"
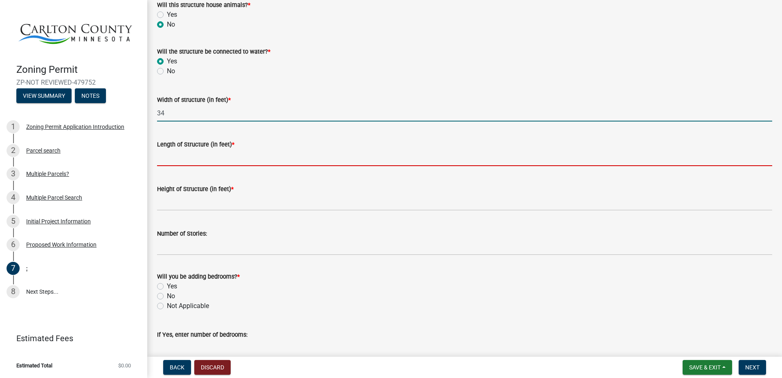
click at [184, 161] on input "Length of Structure (in feet) *" at bounding box center [464, 157] width 615 height 17
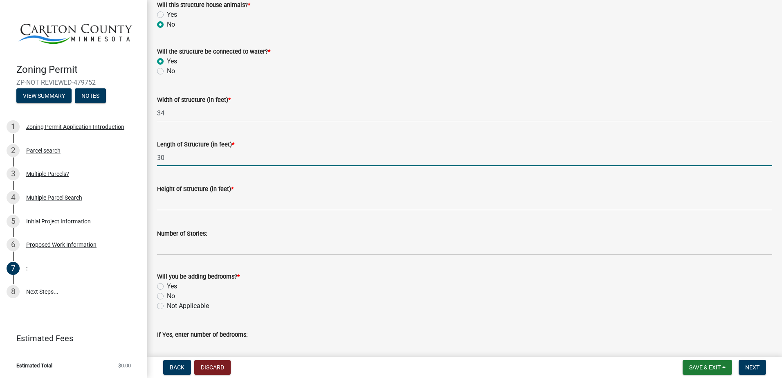
type input "30"
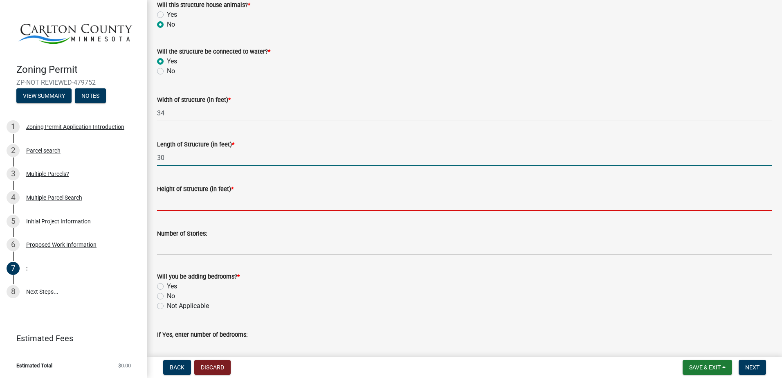
click at [192, 206] on input "Height of Structure (in feet) *" at bounding box center [464, 202] width 615 height 17
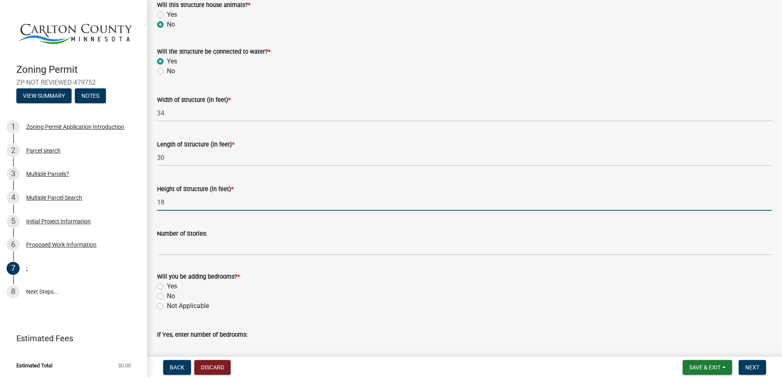
type input "18"
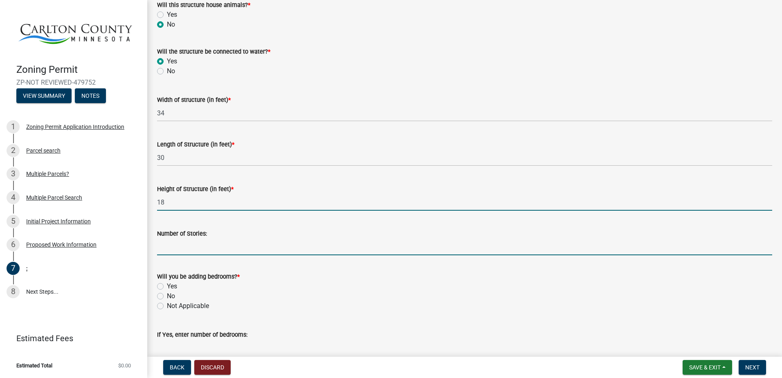
click at [222, 245] on input "Number of Stories:" at bounding box center [464, 246] width 615 height 17
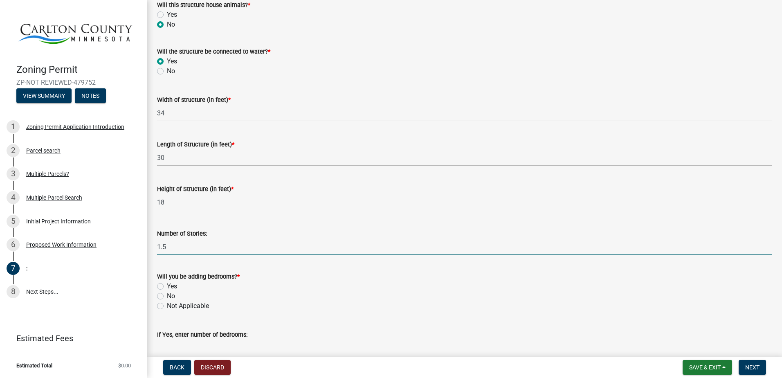
type input "1.5"
click at [167, 288] on label "Yes" at bounding box center [172, 286] width 10 height 10
click at [167, 287] on input "Yes" at bounding box center [169, 283] width 5 height 5
radio input "true"
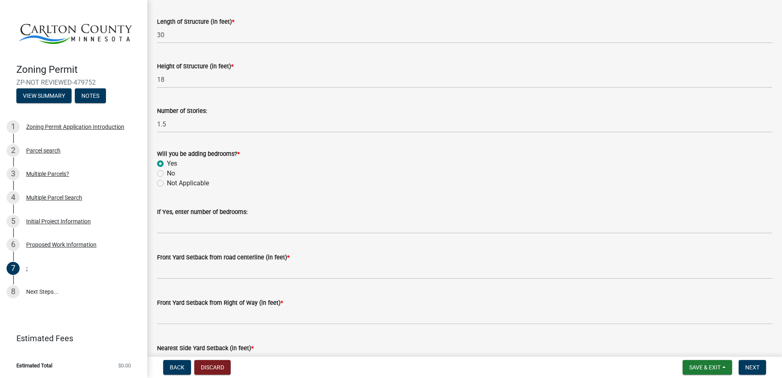
scroll to position [491, 0]
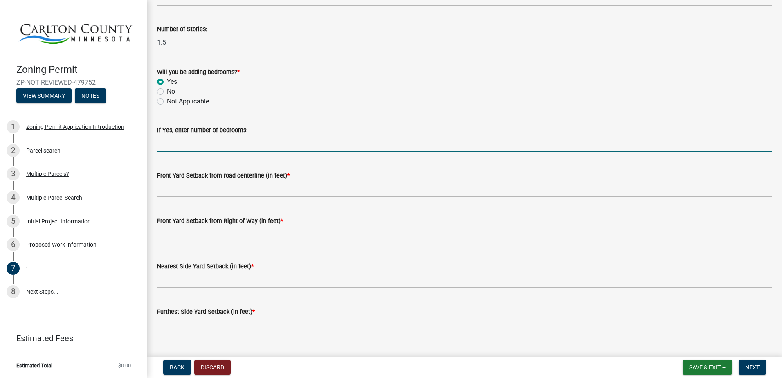
click at [189, 140] on input "text" at bounding box center [464, 143] width 615 height 17
type input "3"
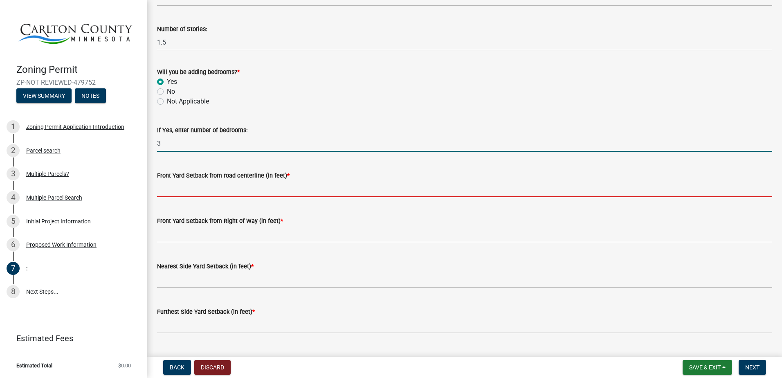
click at [200, 189] on input "text" at bounding box center [464, 188] width 615 height 17
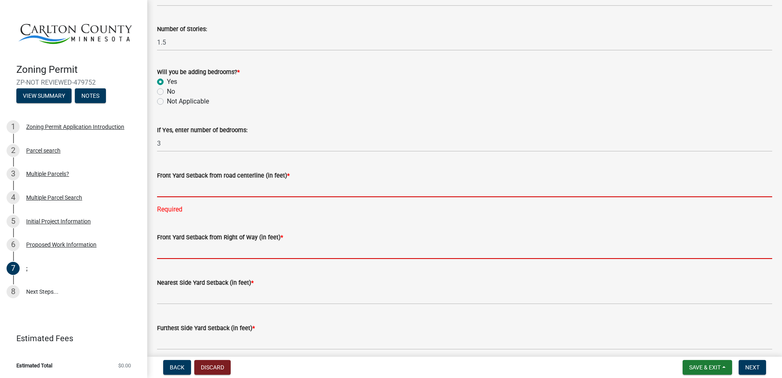
click at [194, 253] on input "text" at bounding box center [464, 250] width 615 height 17
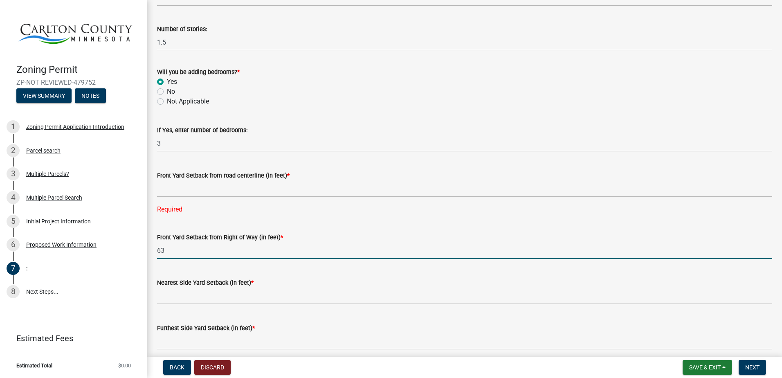
type input "63"
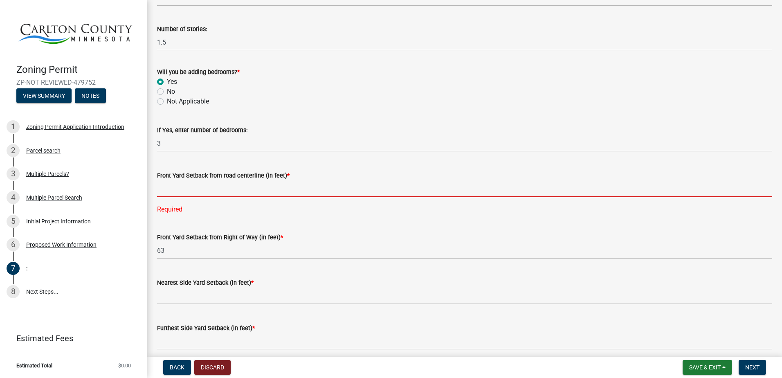
click at [216, 187] on input "text" at bounding box center [464, 188] width 615 height 17
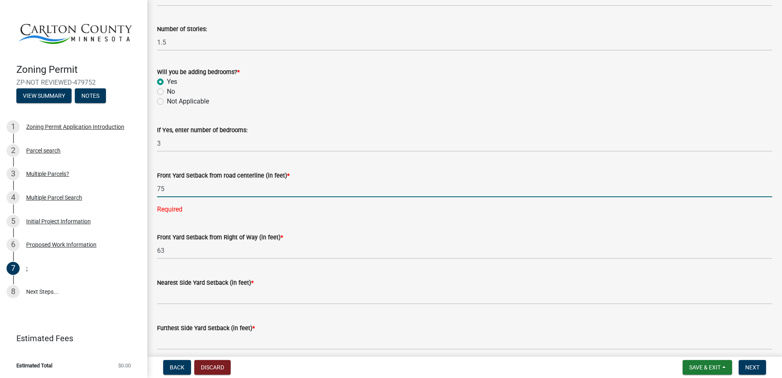
type input "75"
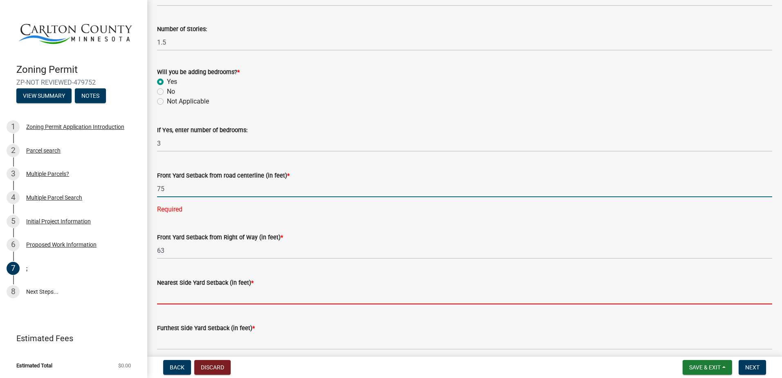
drag, startPoint x: 211, startPoint y: 296, endPoint x: 215, endPoint y: 301, distance: 6.7
click at [211, 296] on wm-data-entity-input-list "Structure Information **Enter information for only one (1) structure - you may …" at bounding box center [464, 93] width 615 height 1077
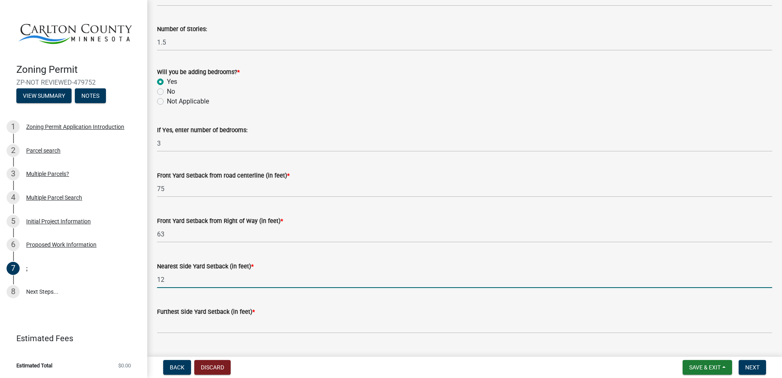
type input "12"
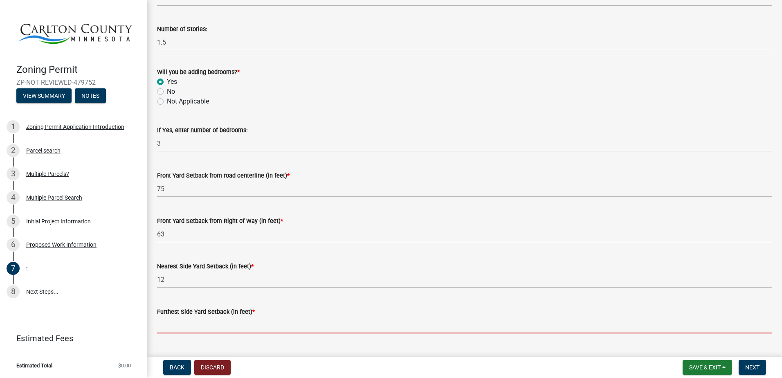
click at [214, 325] on input "text" at bounding box center [464, 325] width 615 height 17
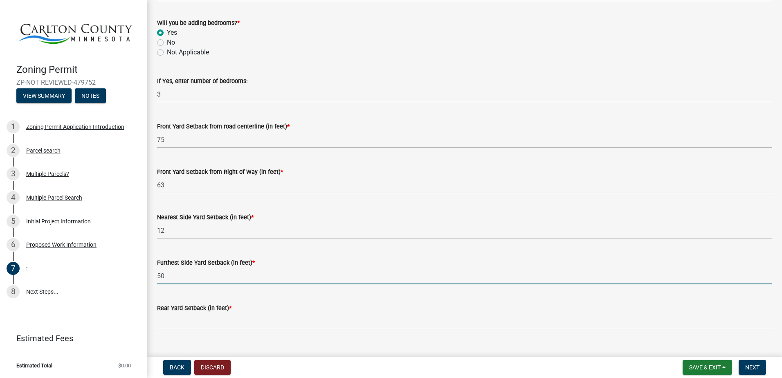
scroll to position [654, 0]
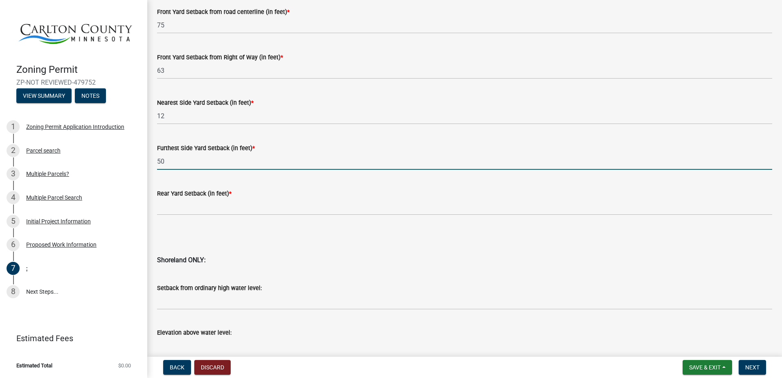
type input "50"
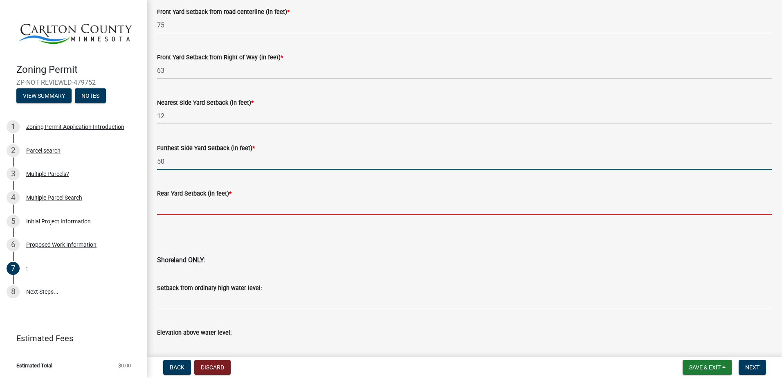
click at [233, 208] on input "text" at bounding box center [464, 206] width 615 height 17
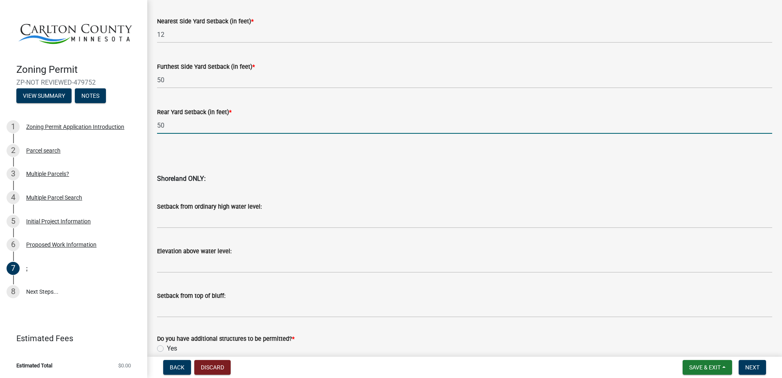
scroll to position [736, 0]
type input "50"
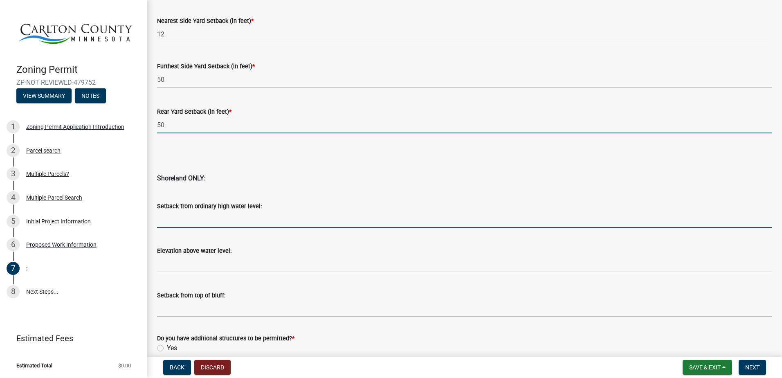
click at [246, 223] on input "Setback from ordinary high water level:" at bounding box center [464, 219] width 615 height 17
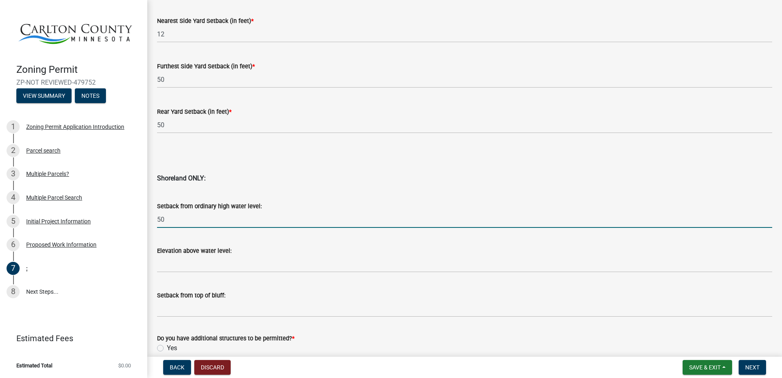
type input "5"
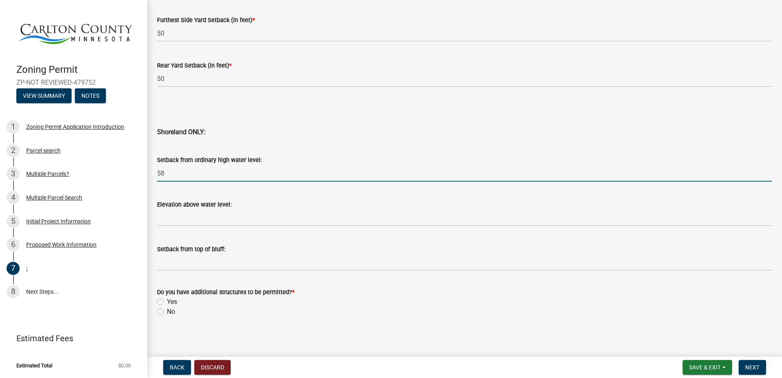
scroll to position [785, 0]
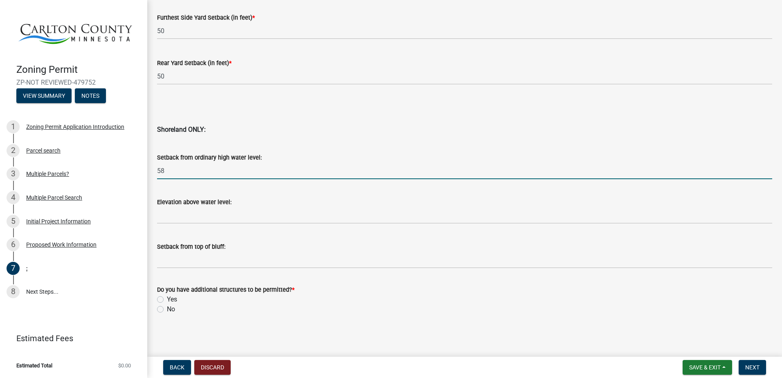
type input "58"
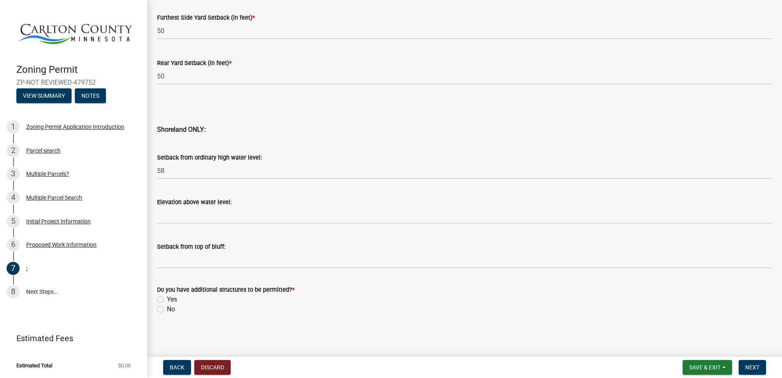
click at [167, 298] on label "Yes" at bounding box center [172, 299] width 10 height 10
click at [167, 298] on input "Yes" at bounding box center [169, 296] width 5 height 5
radio input "true"
click at [167, 299] on label "Yes" at bounding box center [172, 299] width 10 height 10
click at [167, 299] on input "Yes" at bounding box center [169, 296] width 5 height 5
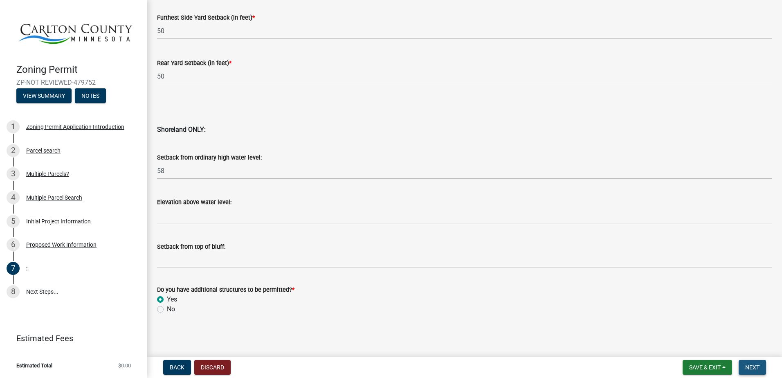
click at [753, 371] on span "Next" at bounding box center [752, 367] width 14 height 7
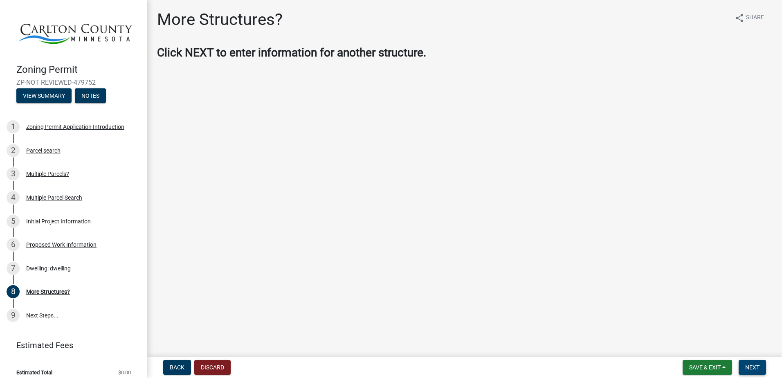
click at [749, 363] on button "Next" at bounding box center [752, 367] width 27 height 15
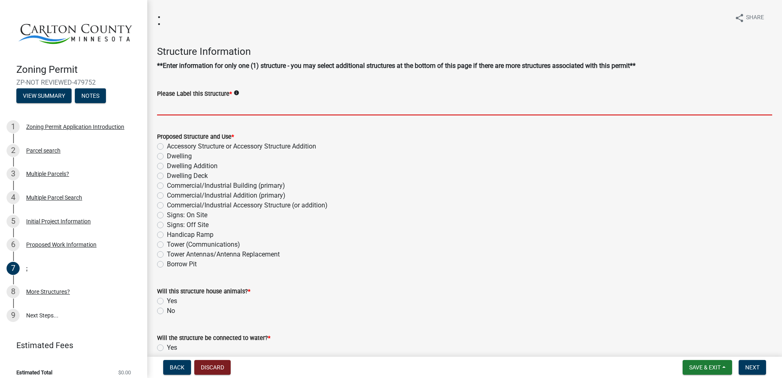
click at [195, 104] on input "Please Label this Structure *" at bounding box center [464, 107] width 615 height 17
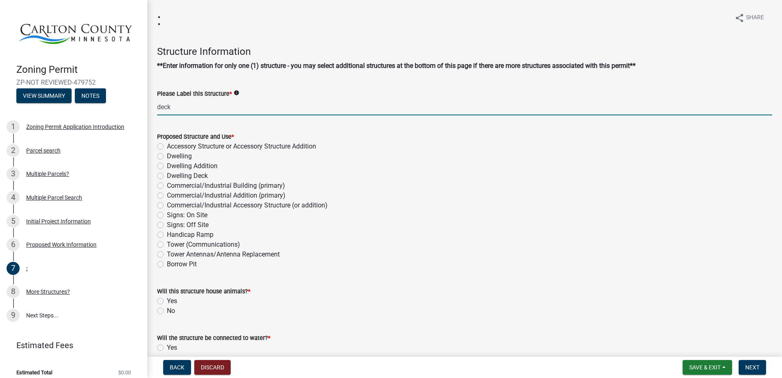
type input "deck"
click at [159, 173] on div "Dwelling Deck" at bounding box center [464, 176] width 615 height 10
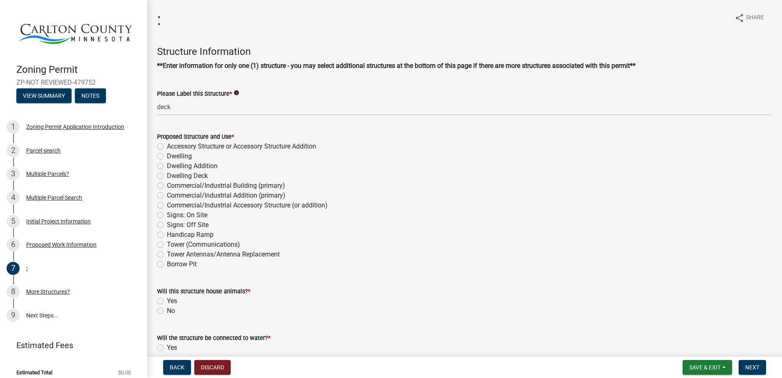
click at [167, 175] on label "Dwelling Deck" at bounding box center [187, 176] width 41 height 10
click at [167, 175] on input "Dwelling Deck" at bounding box center [169, 173] width 5 height 5
radio input "true"
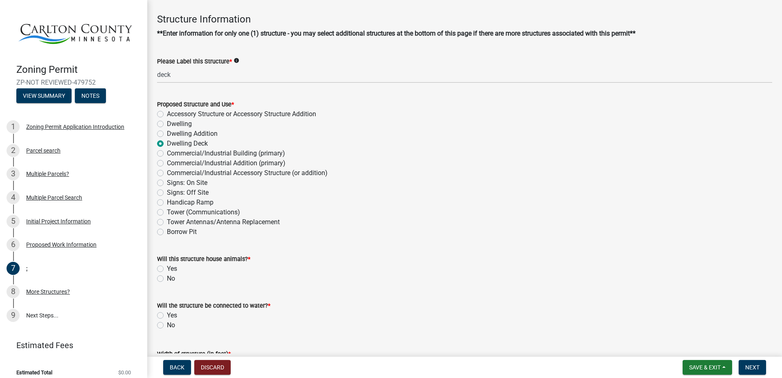
scroll to position [82, 0]
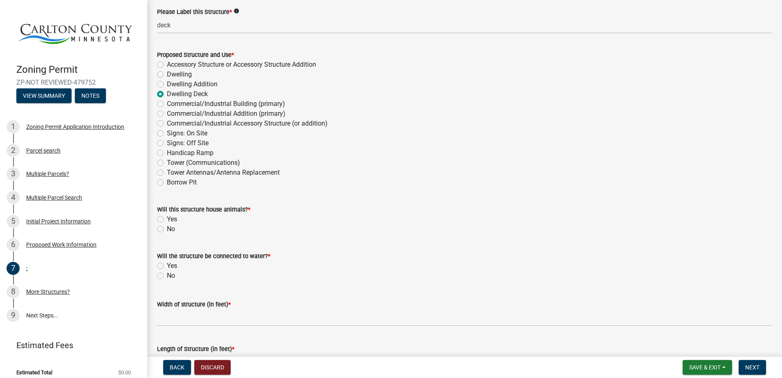
drag, startPoint x: 162, startPoint y: 228, endPoint x: 161, endPoint y: 255, distance: 27.0
click at [167, 228] on label "No" at bounding box center [171, 229] width 8 height 10
click at [167, 228] on input "No" at bounding box center [169, 226] width 5 height 5
radio input "true"
click at [167, 276] on label "No" at bounding box center [171, 276] width 8 height 10
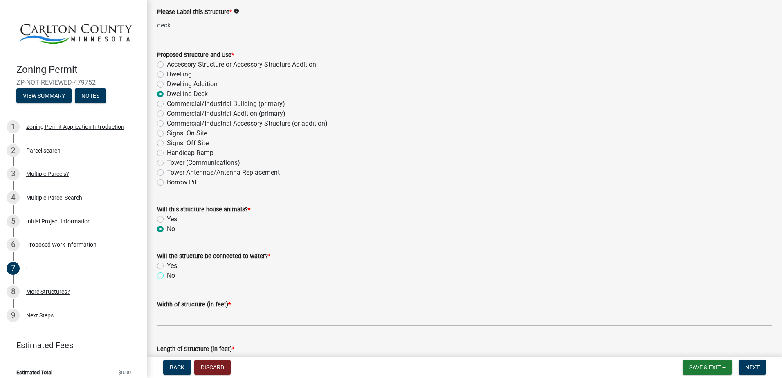
click at [167, 276] on input "No" at bounding box center [169, 273] width 5 height 5
radio input "true"
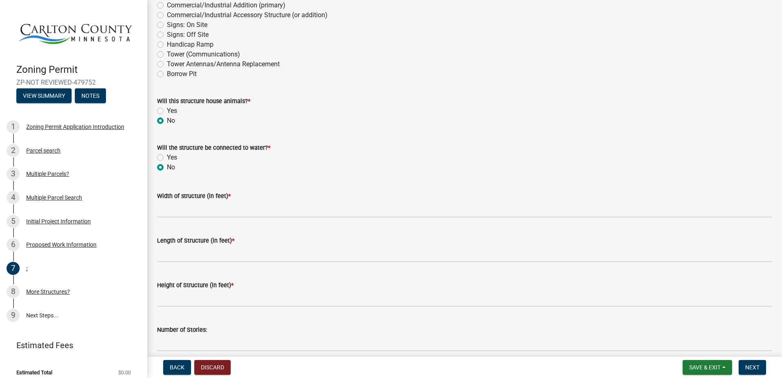
scroll to position [204, 0]
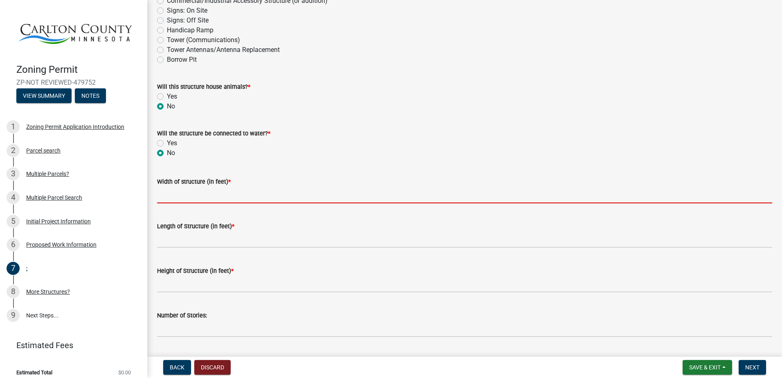
click at [181, 194] on input "Width of structure (in feet) *" at bounding box center [464, 194] width 615 height 17
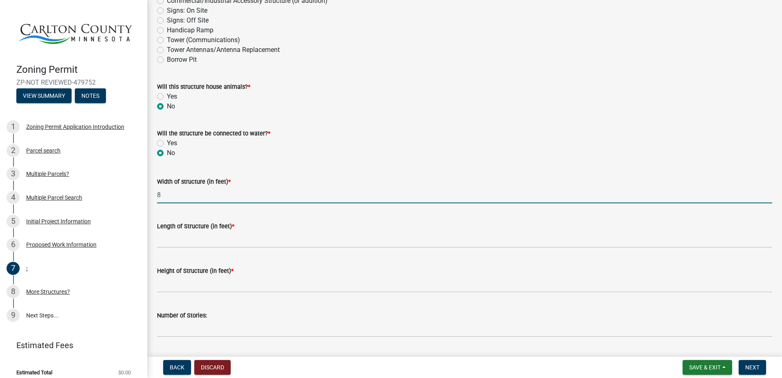
type input "8"
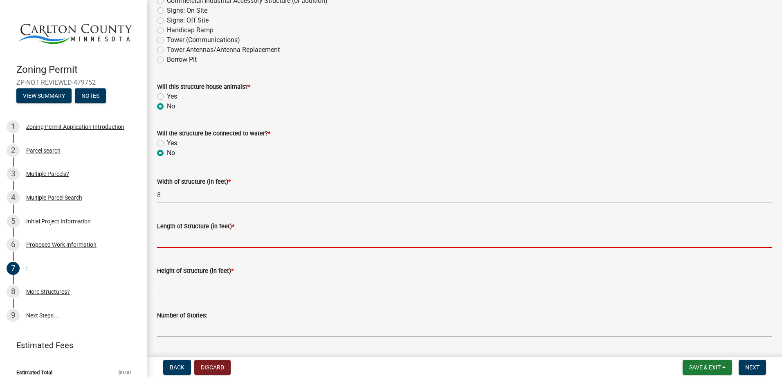
click at [192, 240] on input "Length of Structure (in feet) *" at bounding box center [464, 239] width 615 height 17
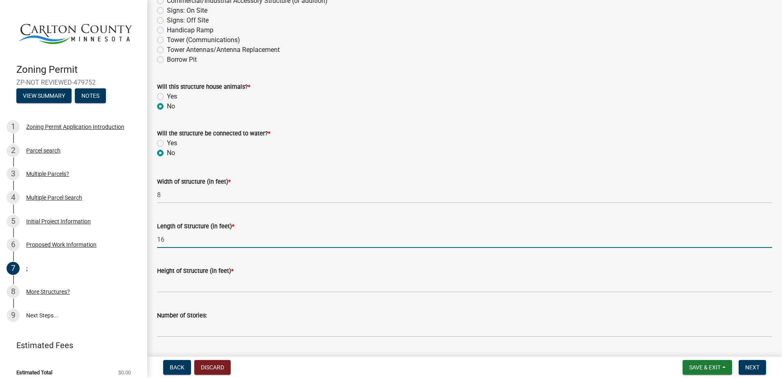
type input "16"
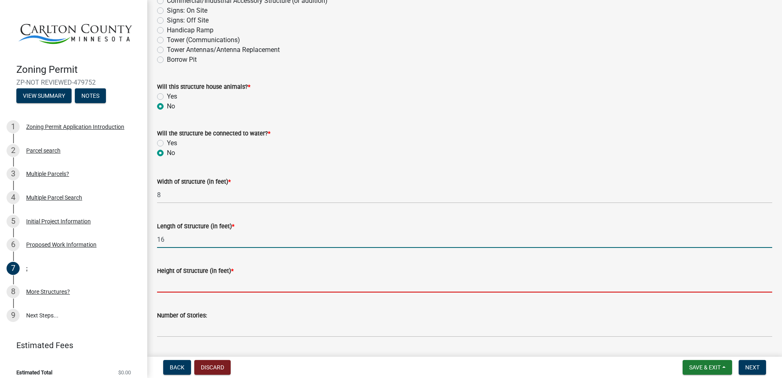
click at [220, 277] on input "Height of Structure (in feet) *" at bounding box center [464, 284] width 615 height 17
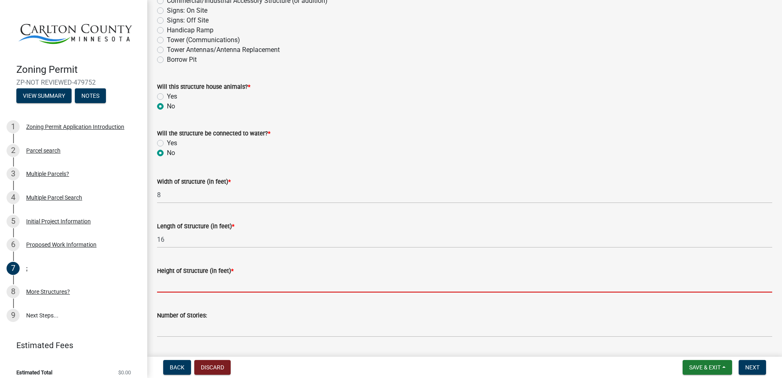
type input "1"
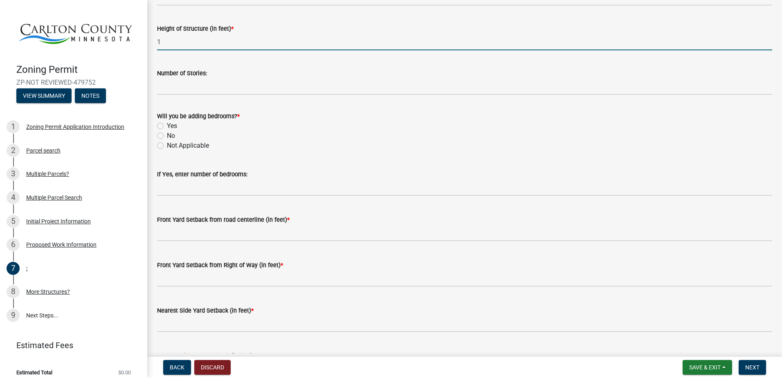
scroll to position [450, 0]
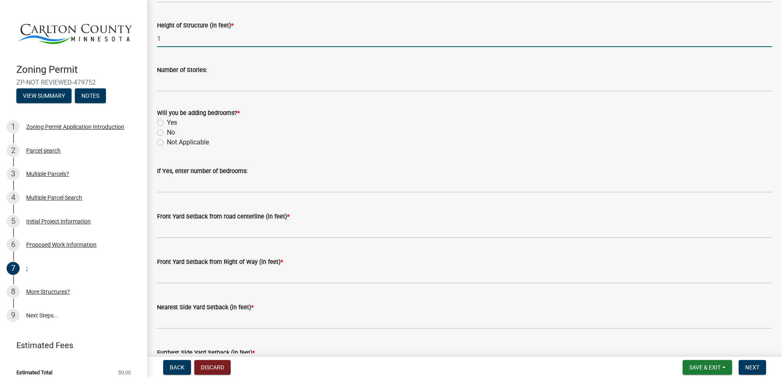
type input "1"
click at [167, 133] on label "No" at bounding box center [171, 133] width 8 height 10
click at [167, 133] on input "No" at bounding box center [169, 130] width 5 height 5
radio input "true"
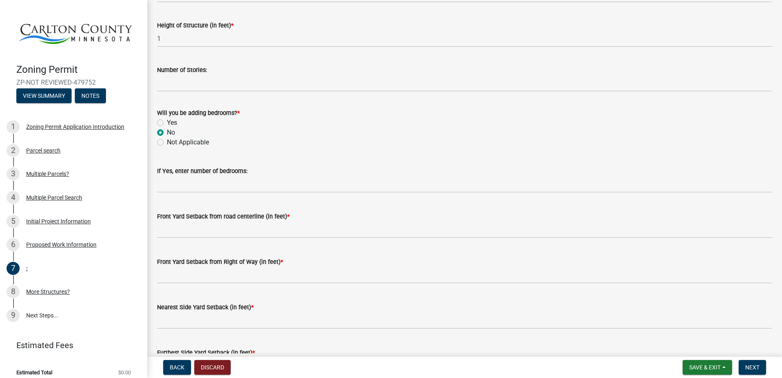
scroll to position [491, 0]
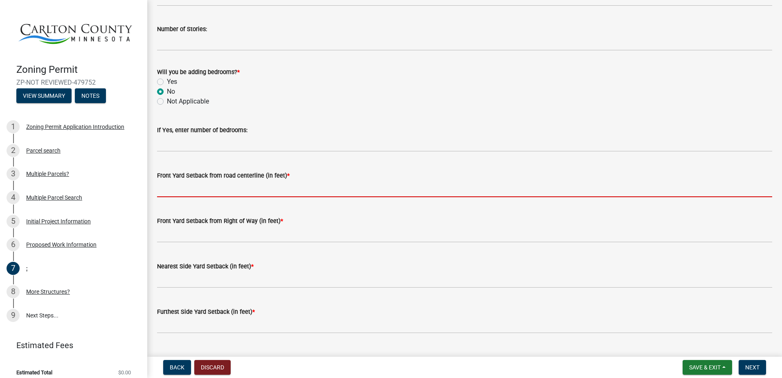
click at [197, 193] on input "text" at bounding box center [464, 188] width 615 height 17
click at [208, 191] on input "text" at bounding box center [464, 188] width 615 height 17
type input "0"
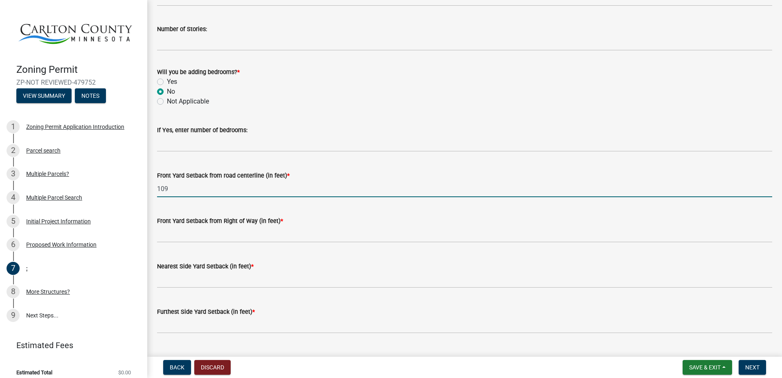
type input "109"
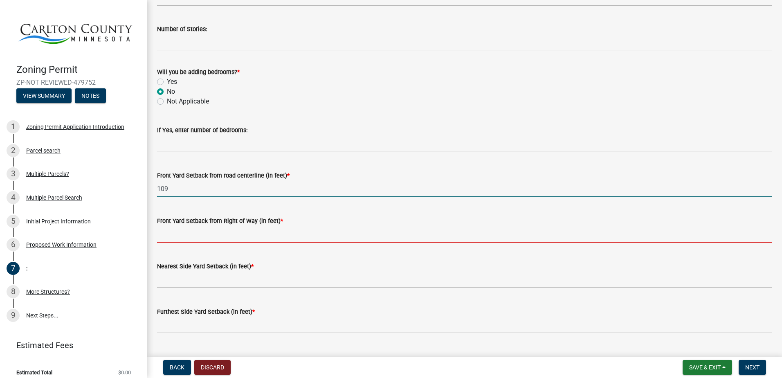
click at [204, 234] on input "text" at bounding box center [464, 234] width 615 height 17
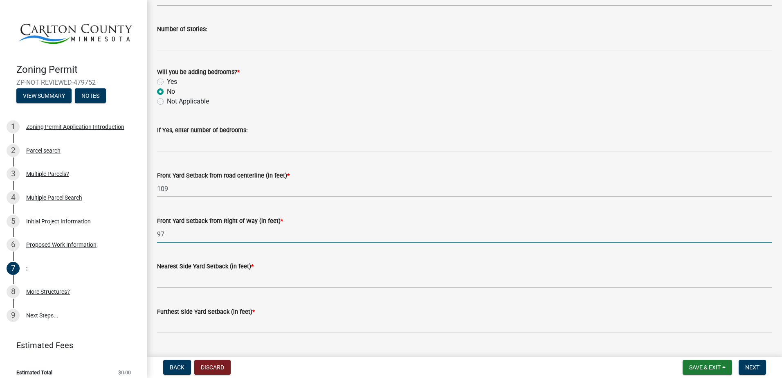
type input "97"
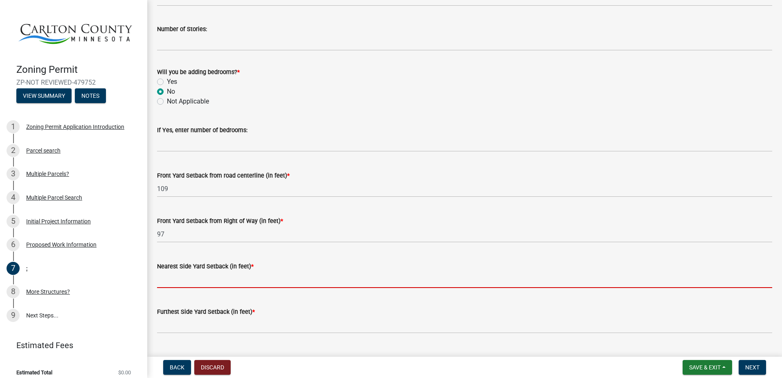
click at [209, 274] on input "text" at bounding box center [464, 279] width 615 height 17
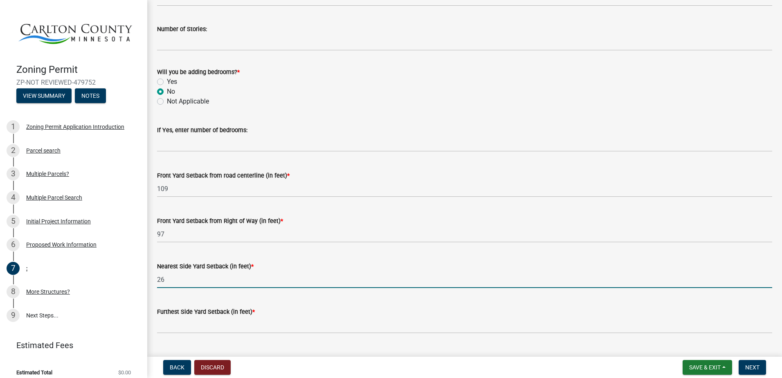
type input "26"
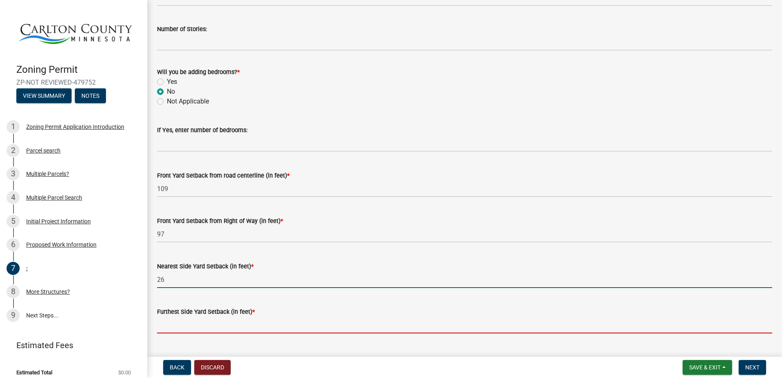
click at [207, 321] on input "text" at bounding box center [464, 325] width 615 height 17
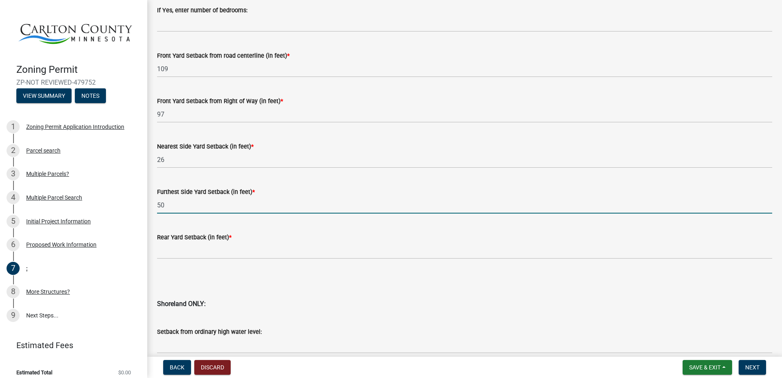
scroll to position [613, 0]
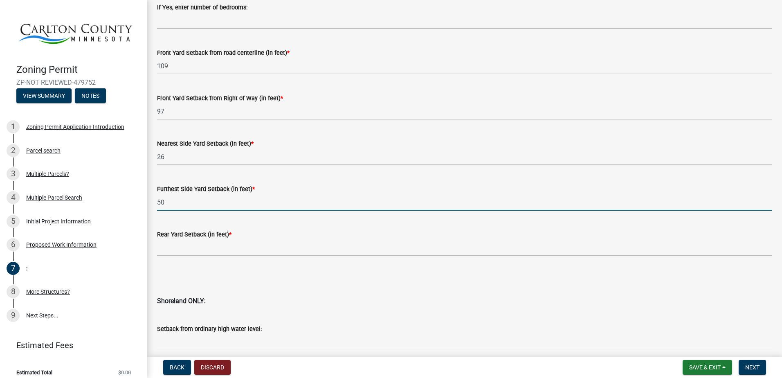
type input "50"
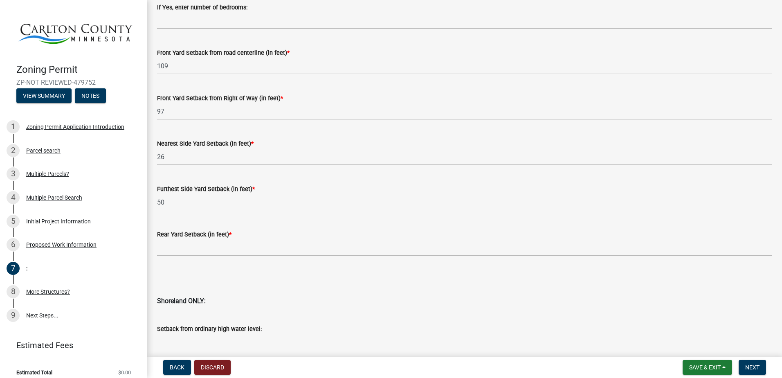
click at [201, 257] on wm-data-entity-input "Rear Yard Setback (in feet) *" at bounding box center [464, 240] width 615 height 45
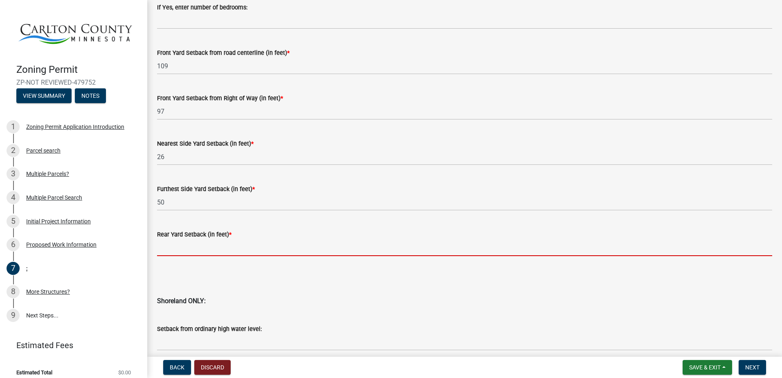
click at [203, 252] on input "text" at bounding box center [464, 247] width 615 height 17
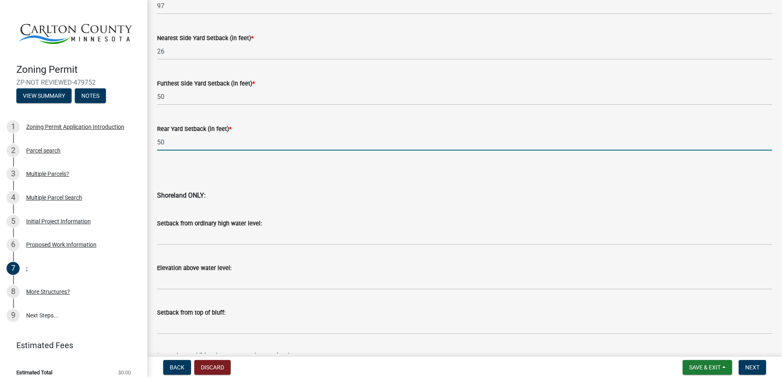
scroll to position [777, 0]
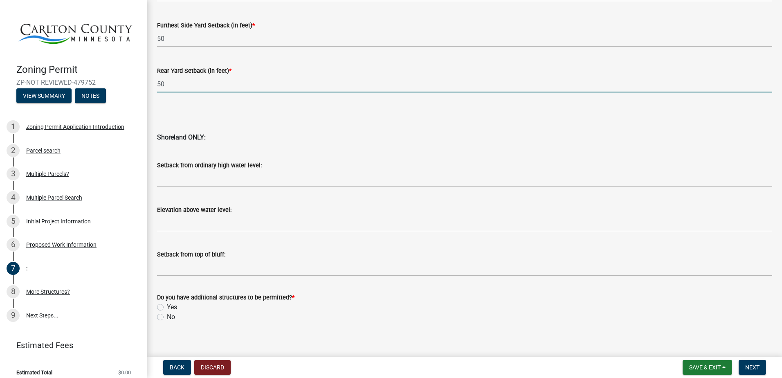
type input "50"
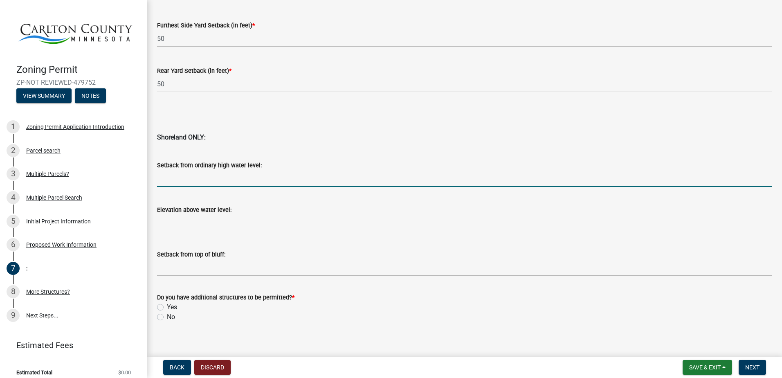
click at [238, 174] on input "Setback from ordinary high water level:" at bounding box center [464, 178] width 615 height 17
type input "50"
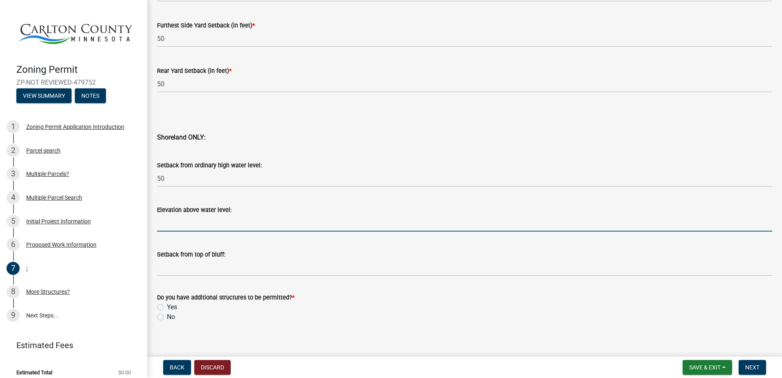
click at [218, 221] on input "Elevation above water level:" at bounding box center [464, 223] width 615 height 17
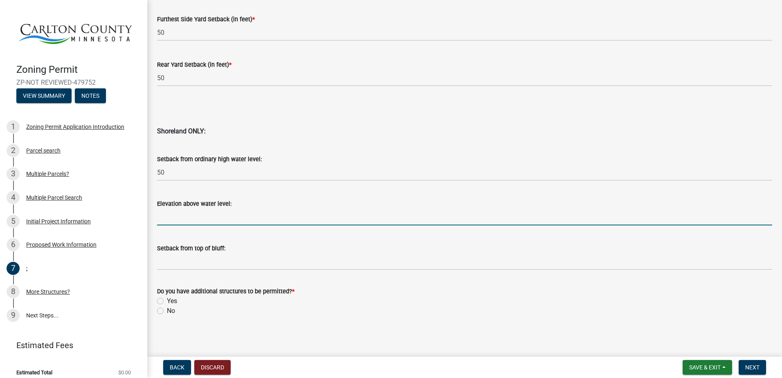
scroll to position [785, 0]
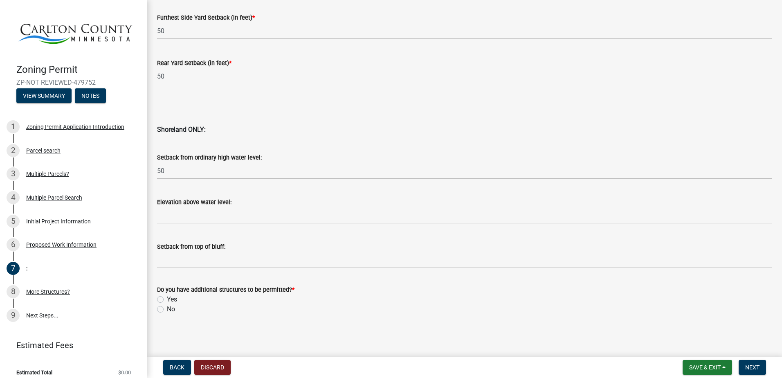
click at [167, 309] on label "No" at bounding box center [171, 309] width 8 height 10
click at [167, 309] on input "No" at bounding box center [169, 306] width 5 height 5
radio input "true"
click at [750, 367] on span "Next" at bounding box center [752, 367] width 14 height 7
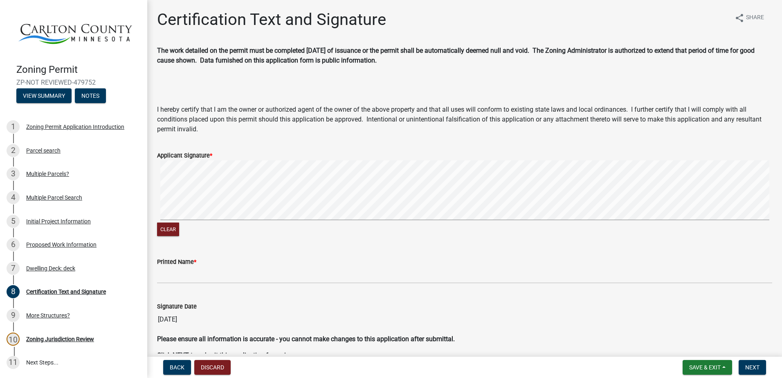
click at [256, 225] on div "Clear" at bounding box center [464, 199] width 615 height 78
click at [177, 231] on button "Clear" at bounding box center [168, 228] width 22 height 13
click at [358, 159] on form "Applicant Signature * Clear" at bounding box center [464, 189] width 615 height 97
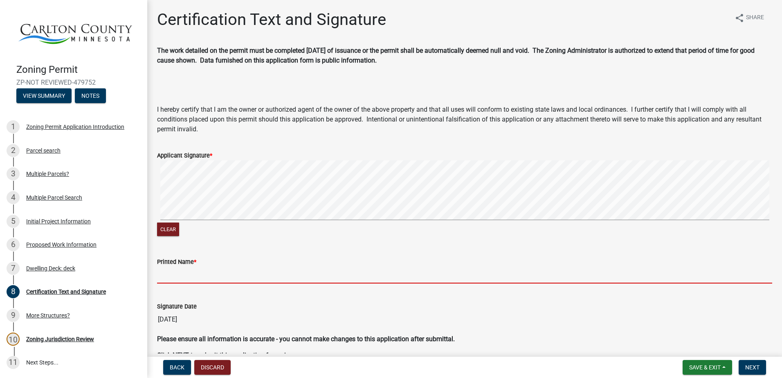
click at [202, 279] on input "Printed Name *" at bounding box center [464, 275] width 615 height 17
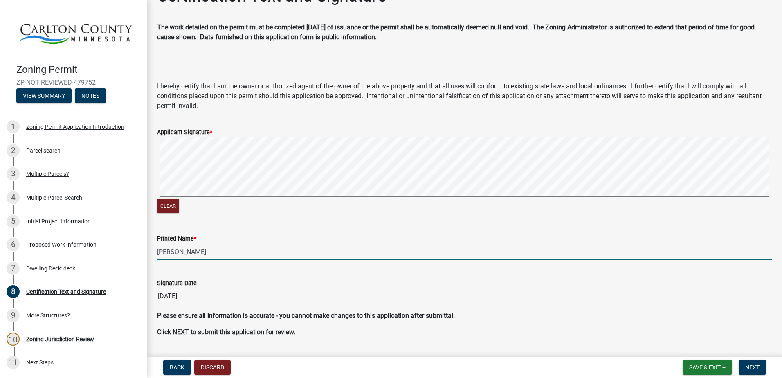
scroll to position [45, 0]
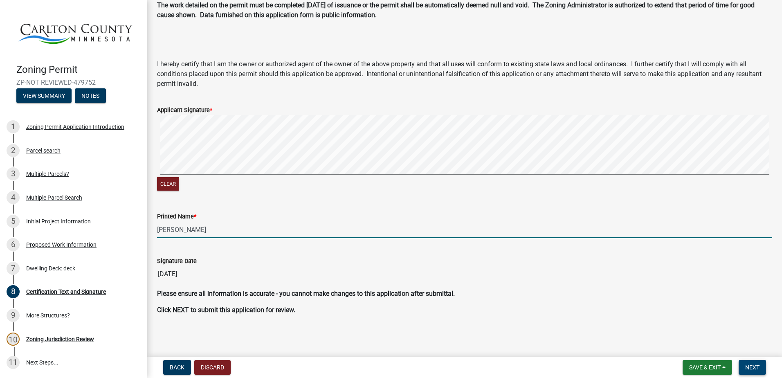
type input "[PERSON_NAME]"
click at [751, 367] on span "Next" at bounding box center [752, 367] width 14 height 7
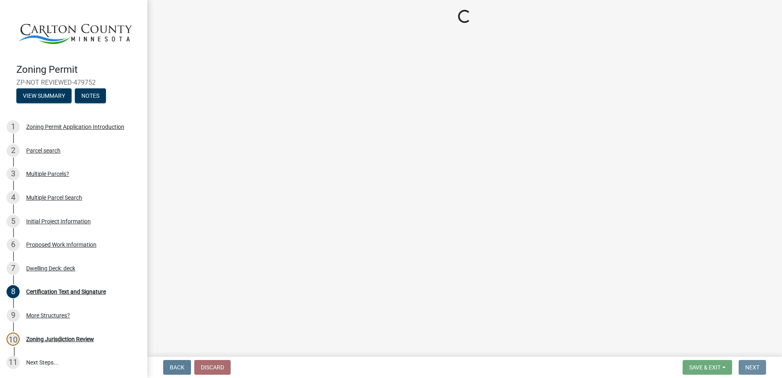
scroll to position [0, 0]
